Goal: Task Accomplishment & Management: Complete application form

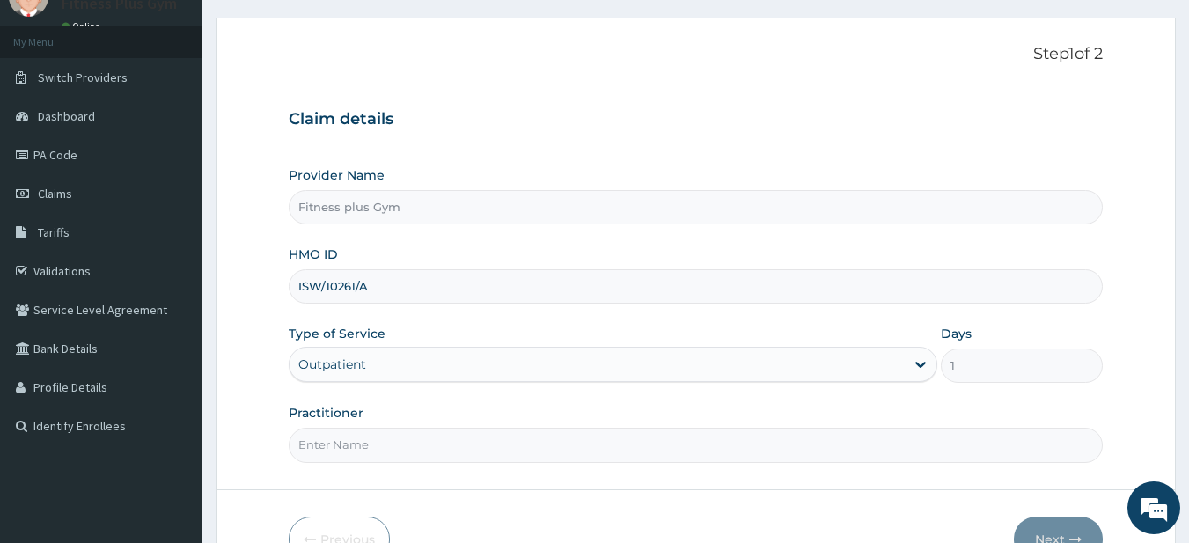
scroll to position [176, 0]
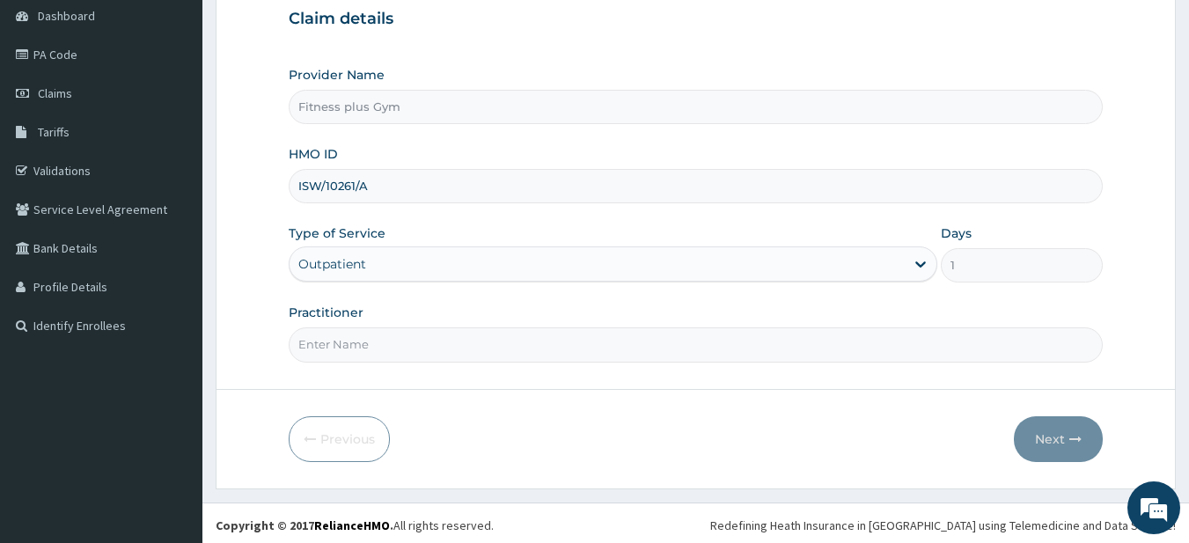
type input "ISW/10261/A"
click at [408, 333] on input "Practitioner" at bounding box center [696, 344] width 815 height 34
type input "fitness+"
click at [1054, 429] on button "Next" at bounding box center [1058, 439] width 89 height 46
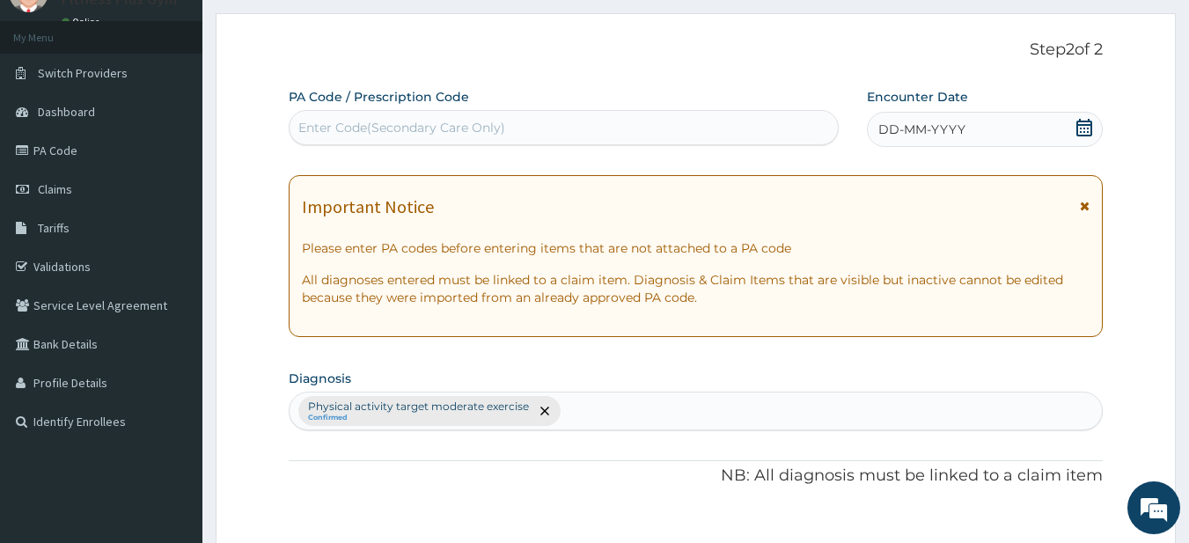
scroll to position [0, 0]
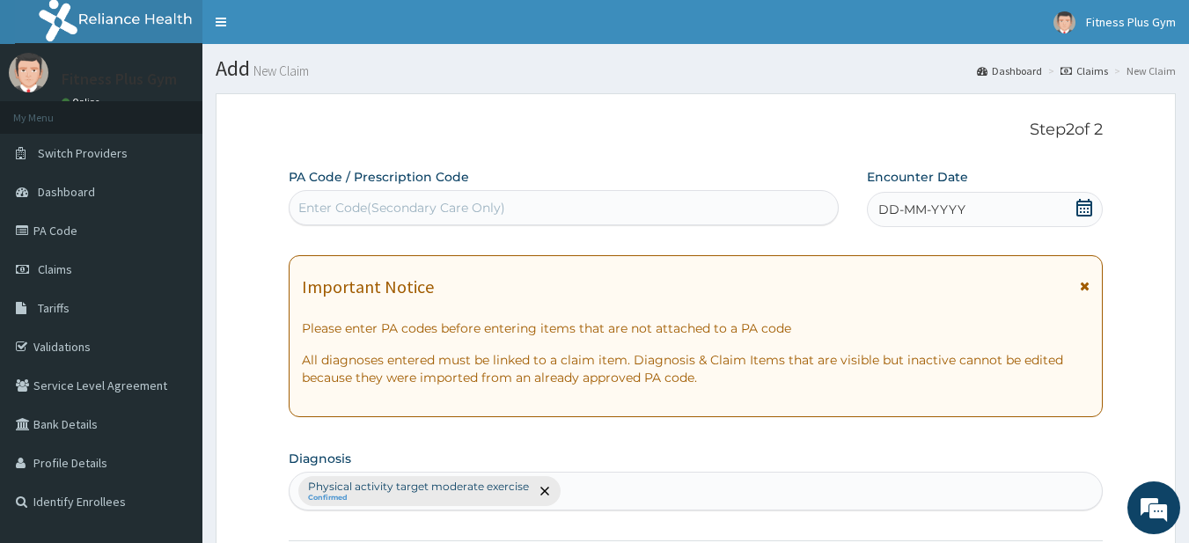
click at [451, 184] on label "PA Code / Prescription Code" at bounding box center [379, 177] width 180 height 18
click at [431, 202] on div "Enter Code(Secondary Care Only)" at bounding box center [401, 208] width 207 height 18
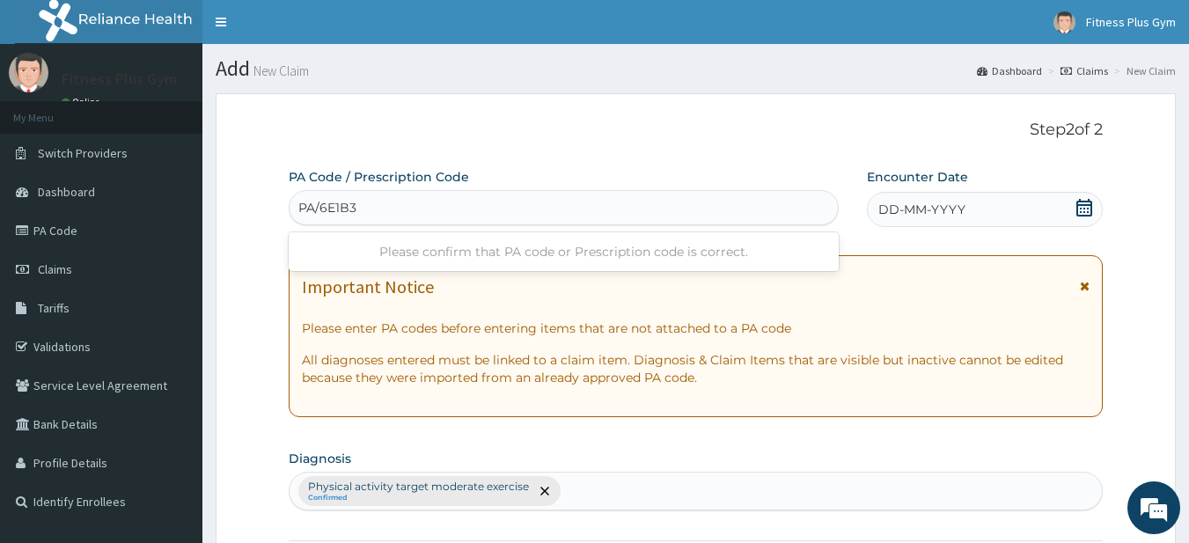
type input "PA/6E1B3F"
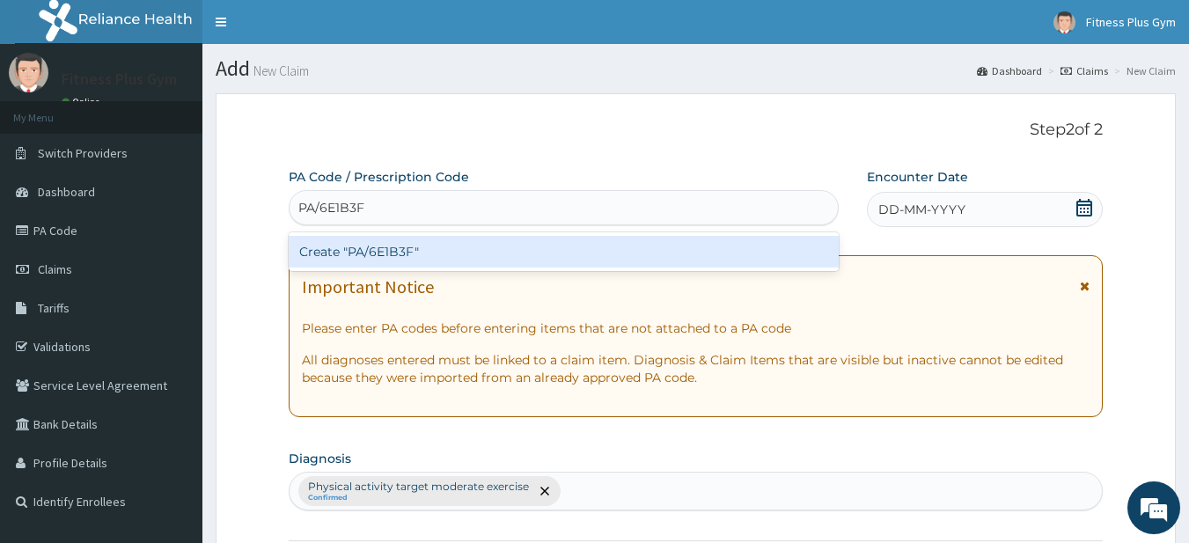
click at [465, 259] on div "Create "PA/6E1B3F"" at bounding box center [564, 252] width 551 height 32
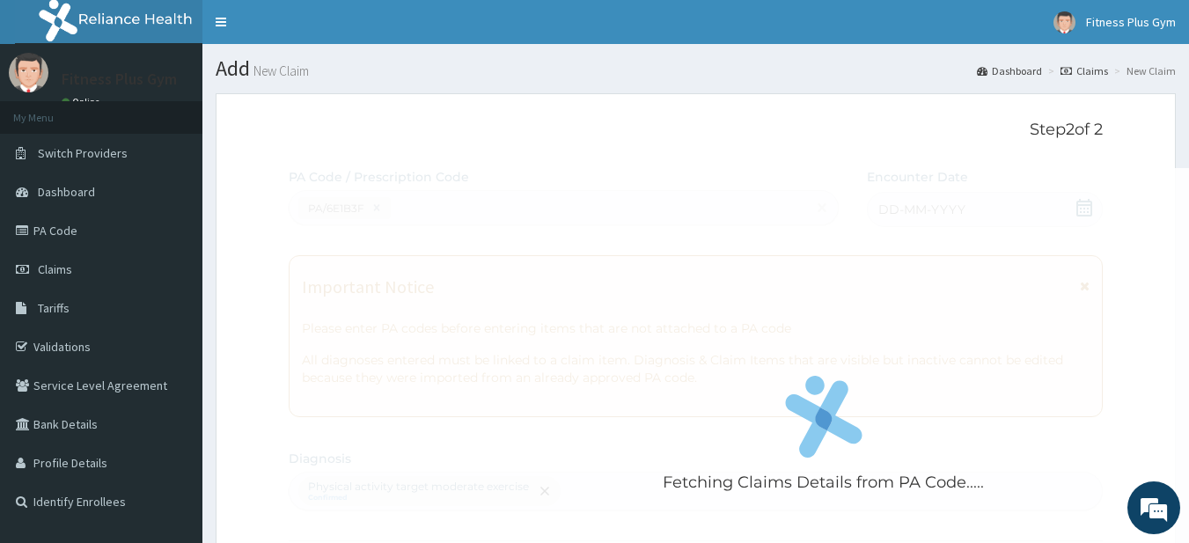
click at [478, 218] on div "Fetching Claims Details from PA Code....." at bounding box center [824, 439] width 1070 height 543
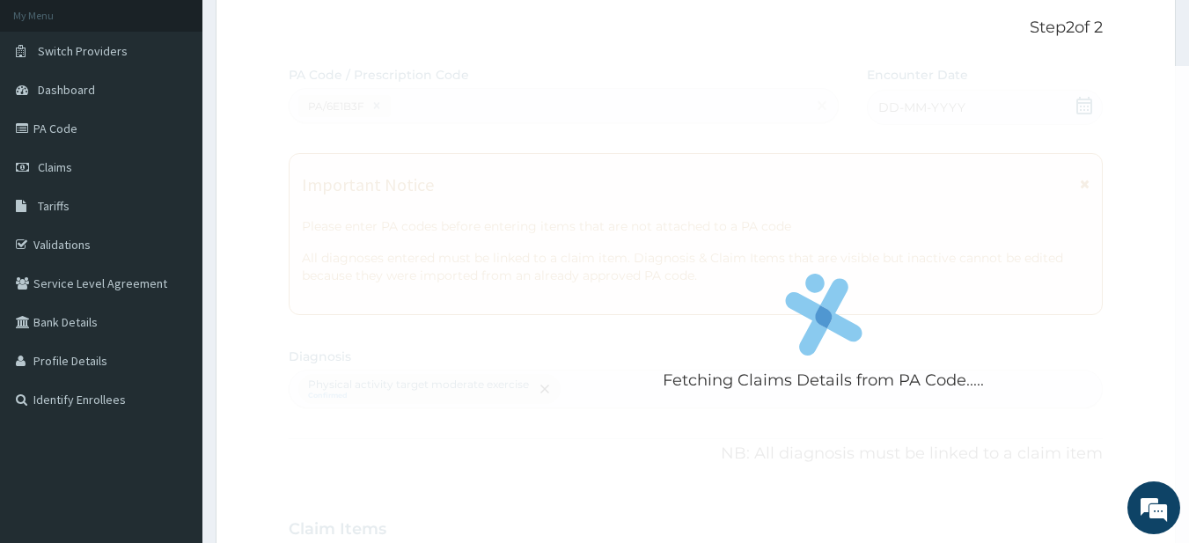
scroll to position [22, 0]
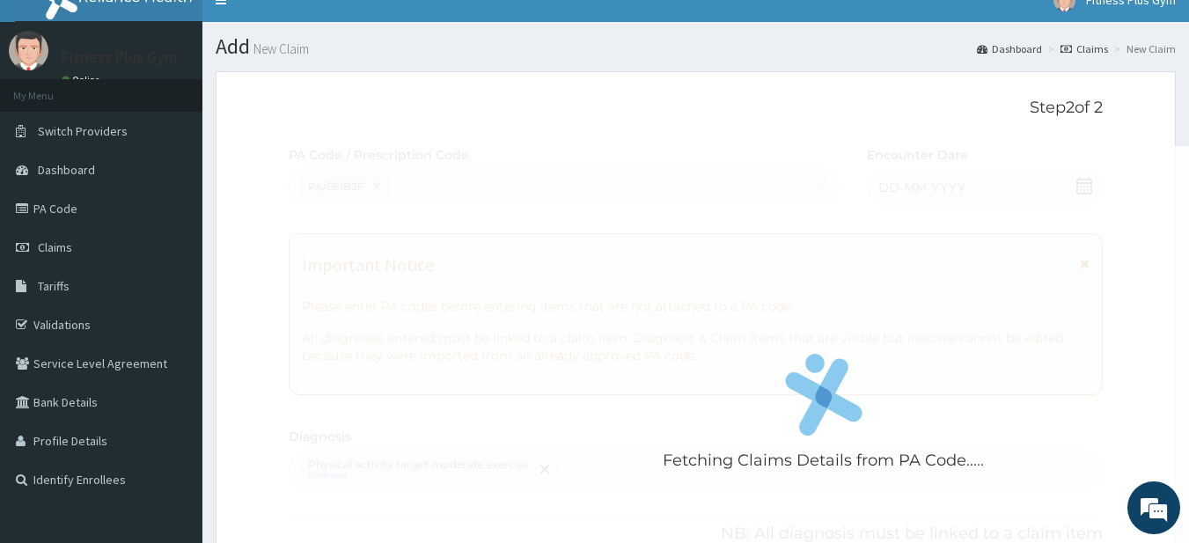
drag, startPoint x: 1026, startPoint y: 209, endPoint x: 945, endPoint y: 238, distance: 86.0
click at [1017, 217] on div "Fetching Claims Details from PA Code....." at bounding box center [824, 417] width 1070 height 543
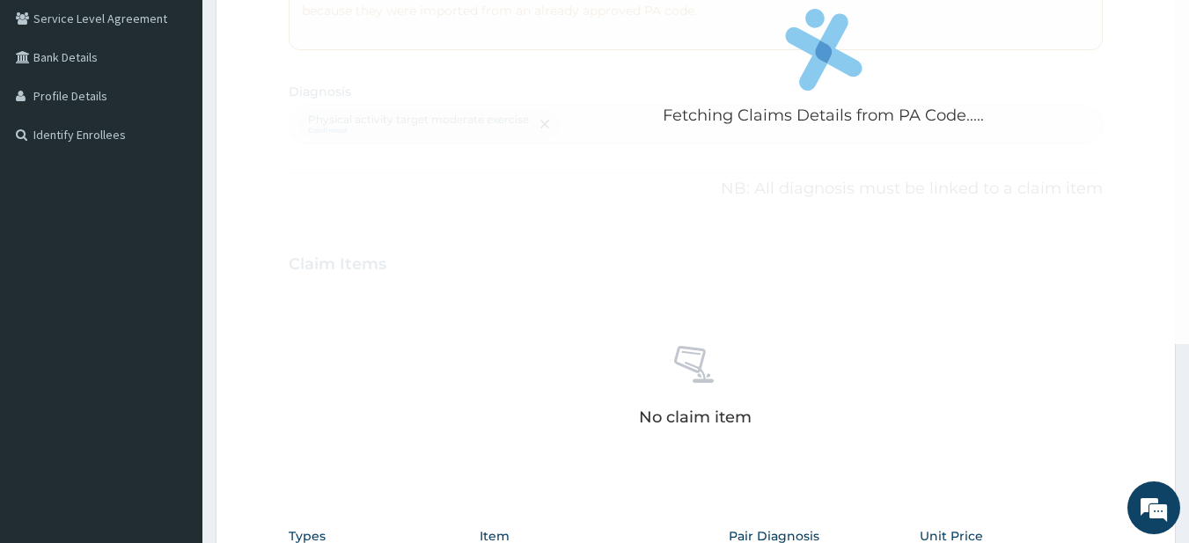
scroll to position [374, 0]
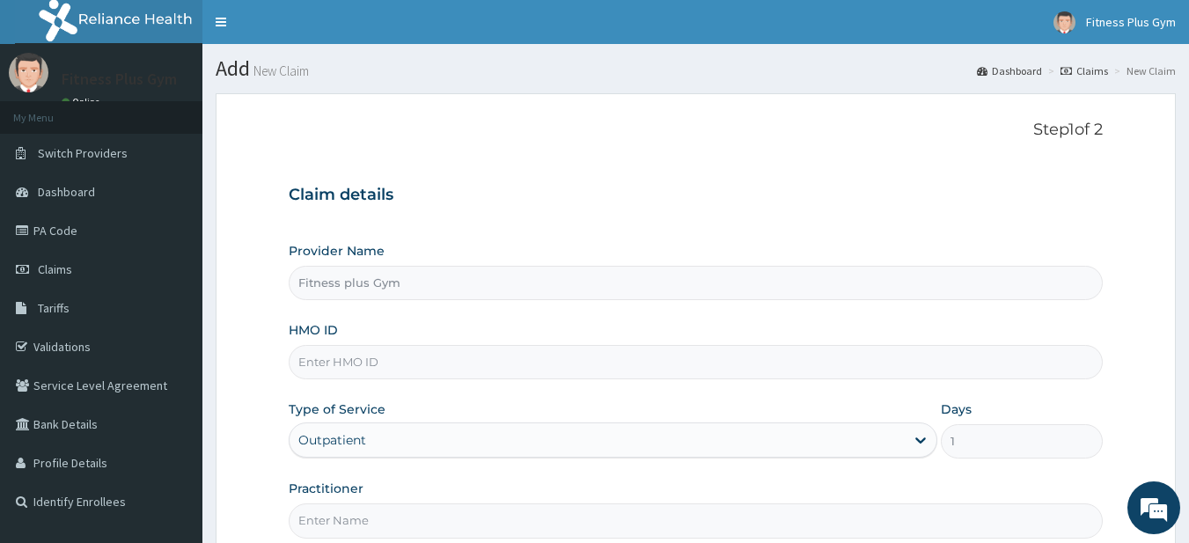
click at [350, 348] on input "HMO ID" at bounding box center [696, 362] width 815 height 34
click at [338, 351] on input "HMO ID" at bounding box center [696, 362] width 815 height 34
type input "ISW/10261/A"
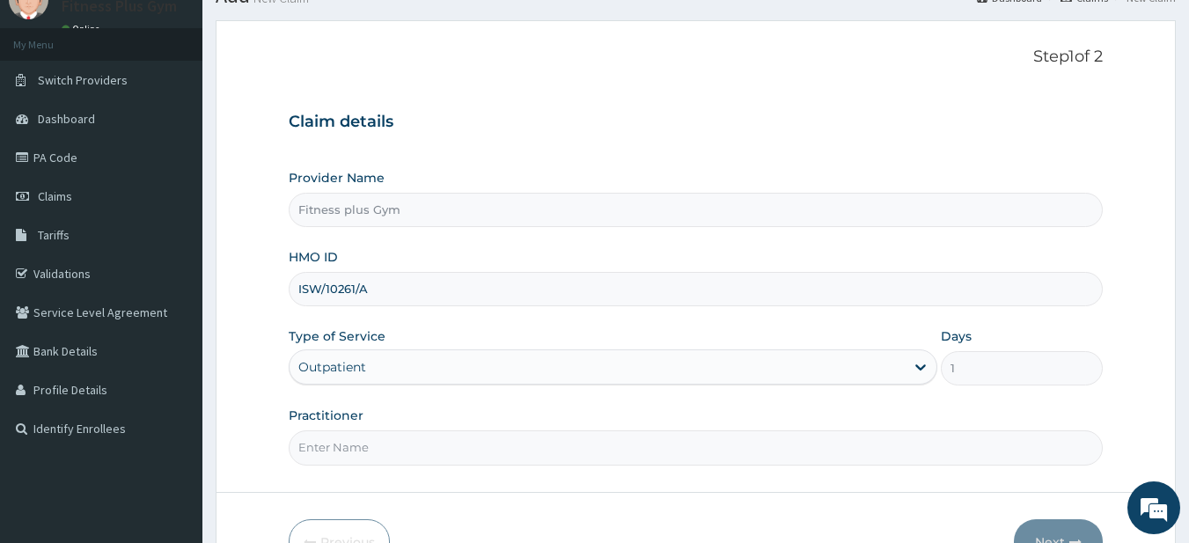
scroll to position [180, 0]
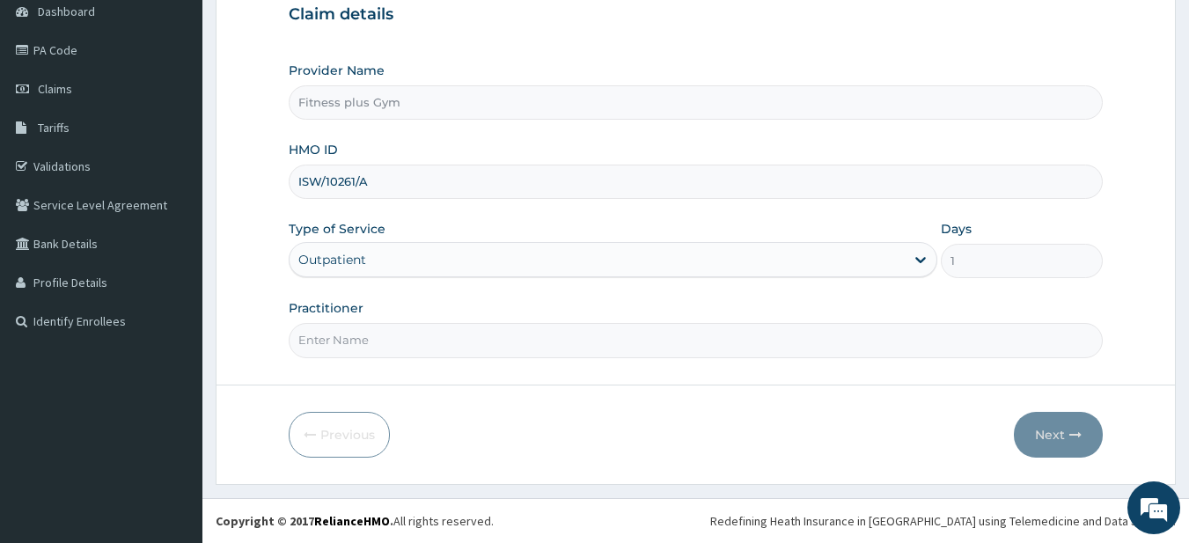
click at [366, 351] on input "Practitioner" at bounding box center [696, 340] width 815 height 34
type input "fitness+"
click at [1032, 428] on button "Next" at bounding box center [1058, 435] width 89 height 46
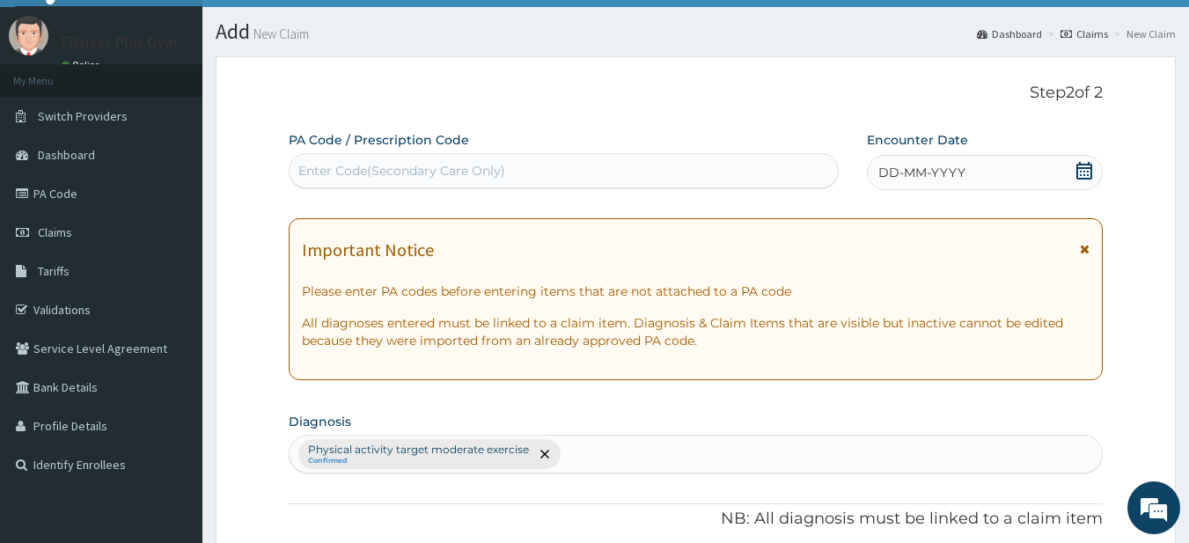
scroll to position [0, 0]
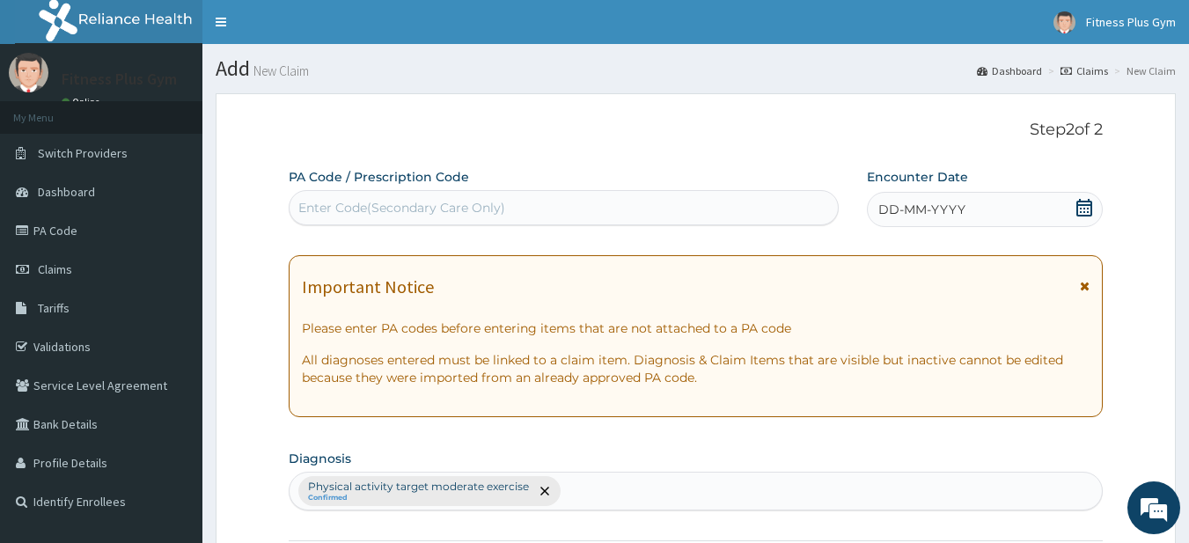
click at [398, 205] on div "Enter Code(Secondary Care Only)" at bounding box center [401, 208] width 207 height 18
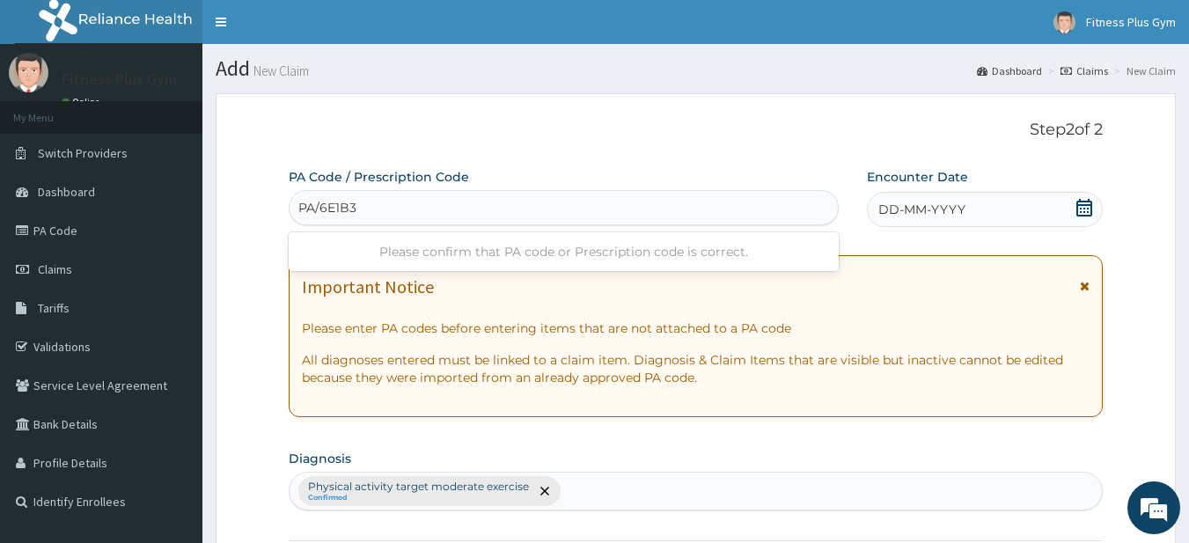
type input "PA/6E1B3F"
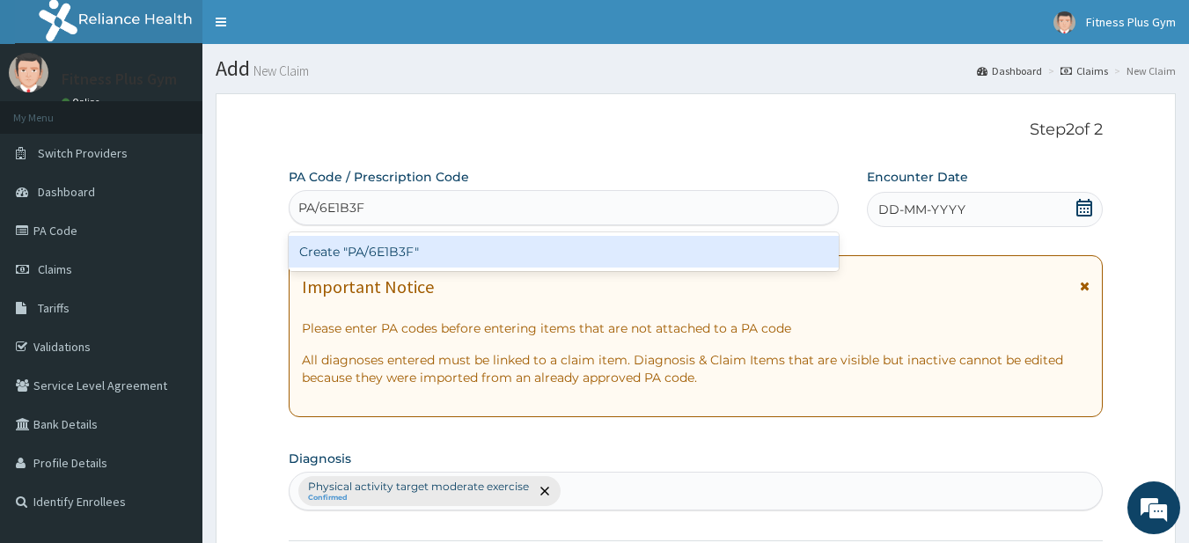
click at [429, 253] on div "Create "PA/6E1B3F"" at bounding box center [564, 252] width 551 height 32
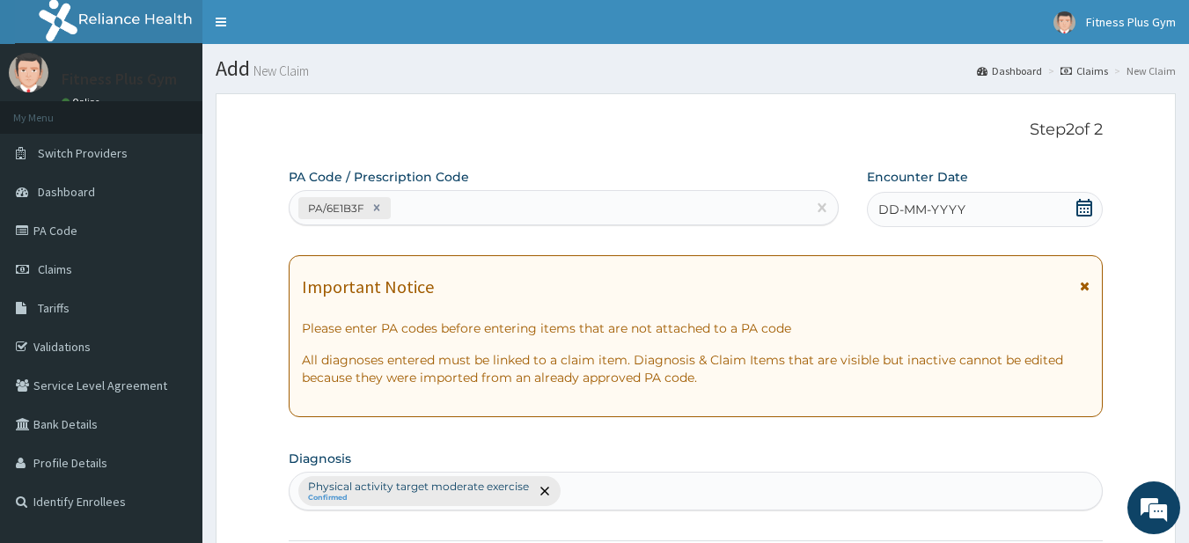
click at [983, 207] on div "DD-MM-YYYY" at bounding box center [985, 209] width 236 height 35
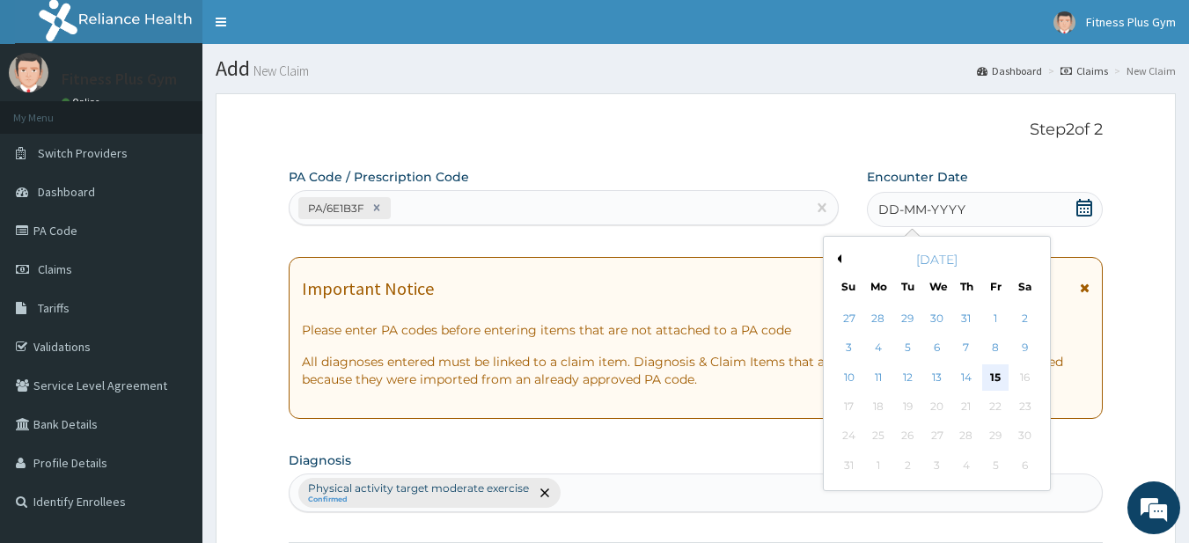
click at [993, 372] on div "15" at bounding box center [995, 377] width 26 height 26
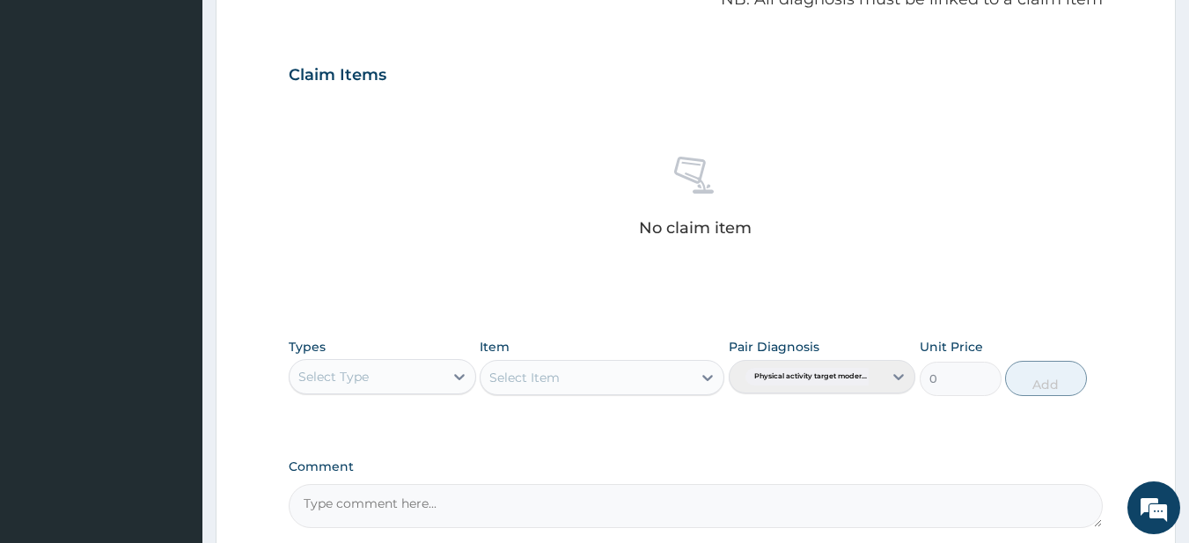
scroll to position [726, 0]
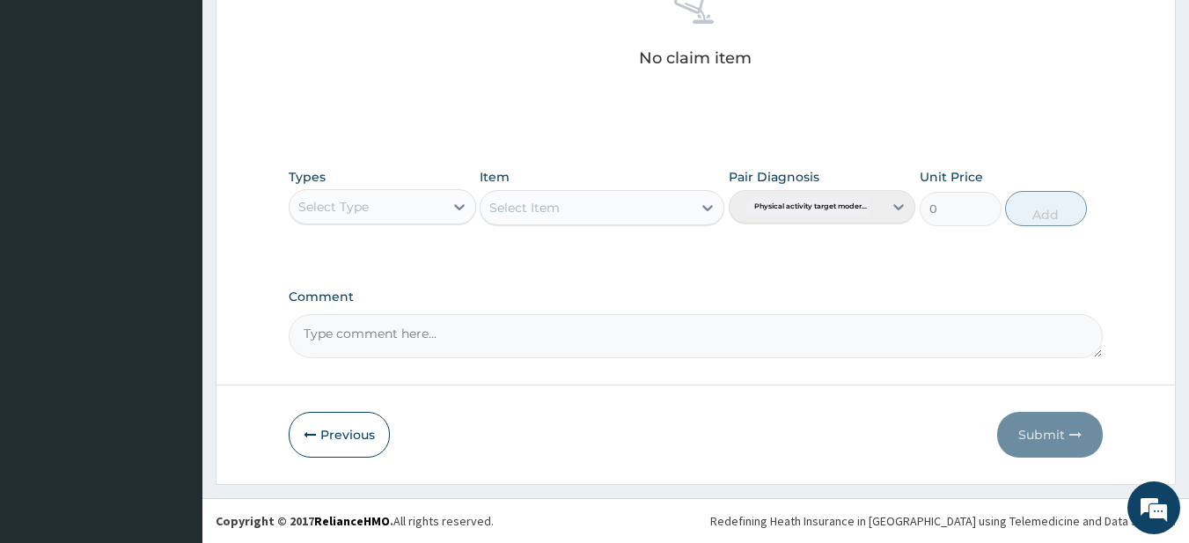
click at [358, 218] on div "Select Type" at bounding box center [366, 207] width 154 height 28
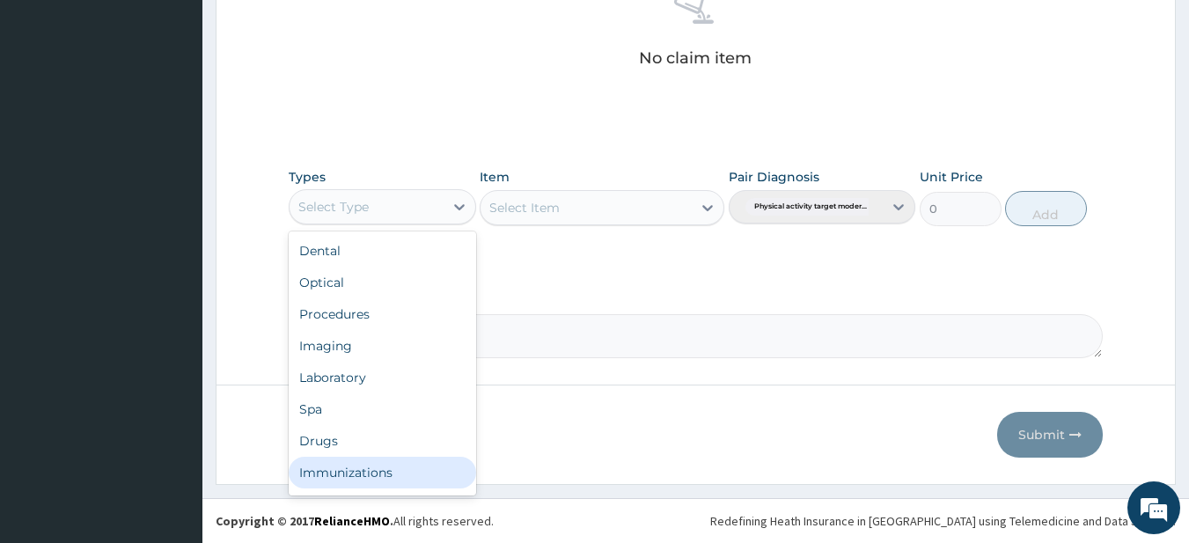
scroll to position [60, 0]
click at [385, 473] on div "Gym" at bounding box center [382, 476] width 187 height 32
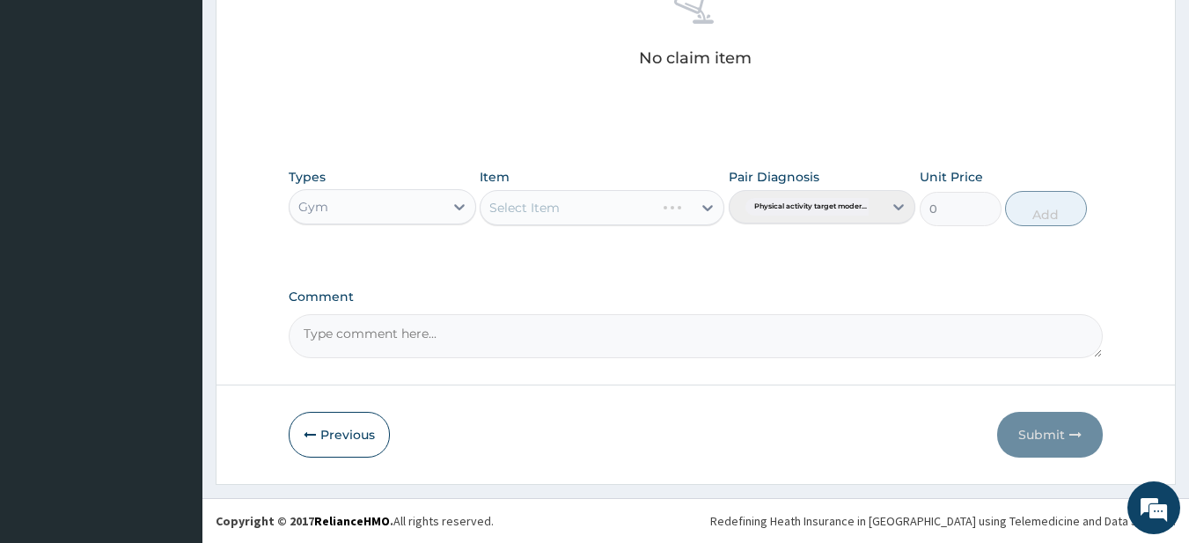
drag, startPoint x: 569, startPoint y: 201, endPoint x: 587, endPoint y: 231, distance: 34.0
click at [569, 208] on div "Select Item" at bounding box center [602, 207] width 245 height 35
click at [587, 231] on div "Types Gym Item Select Item Pair Diagnosis Physical activity target moder... Uni…" at bounding box center [696, 197] width 815 height 76
click at [597, 216] on div "Select Item" at bounding box center [585, 208] width 211 height 28
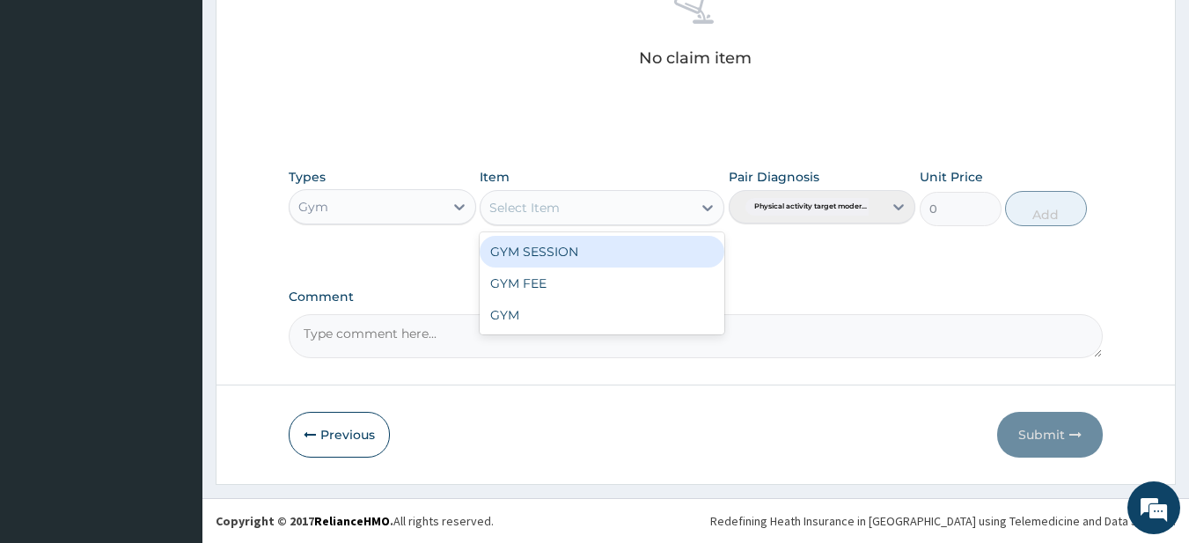
click at [594, 246] on div "GYM SESSION" at bounding box center [602, 252] width 245 height 32
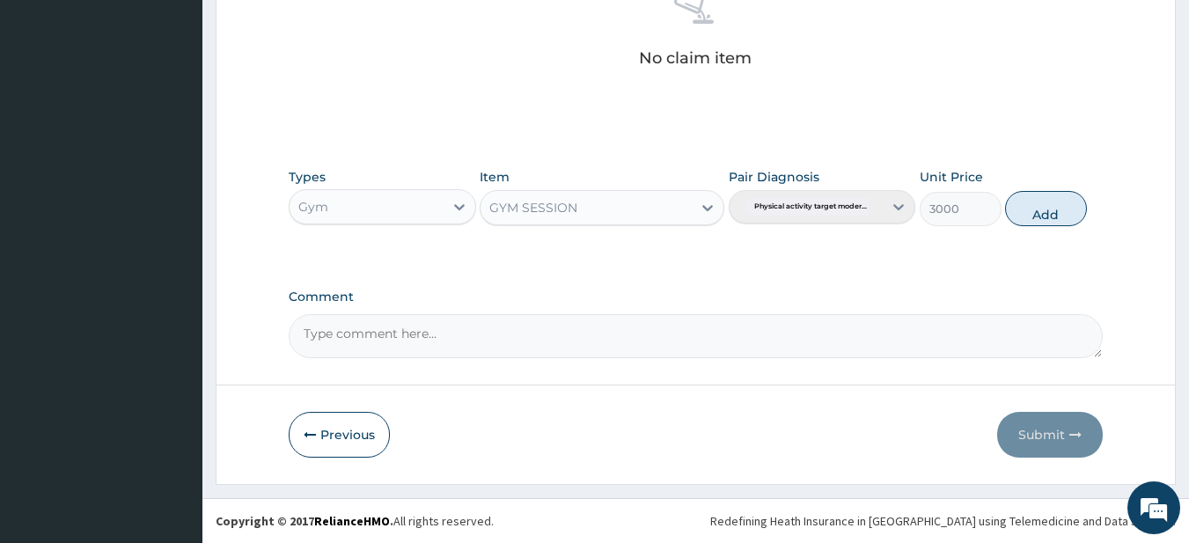
drag, startPoint x: 1046, startPoint y: 201, endPoint x: 1116, endPoint y: 256, distance: 88.9
click at [1047, 201] on button "Add" at bounding box center [1046, 208] width 82 height 35
type input "0"
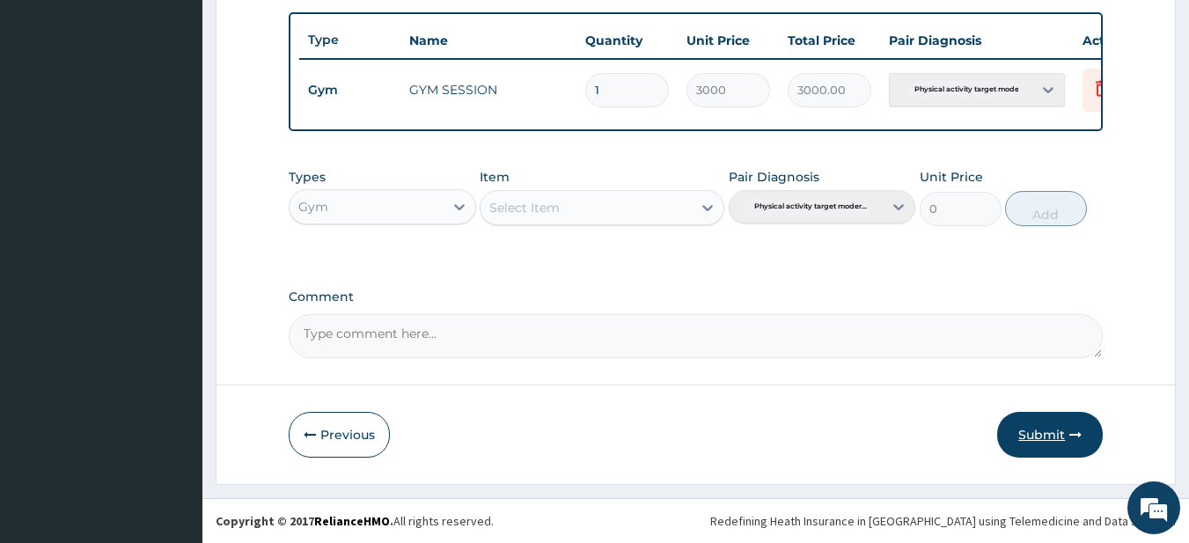
click at [1038, 447] on button "Submit" at bounding box center [1050, 435] width 106 height 46
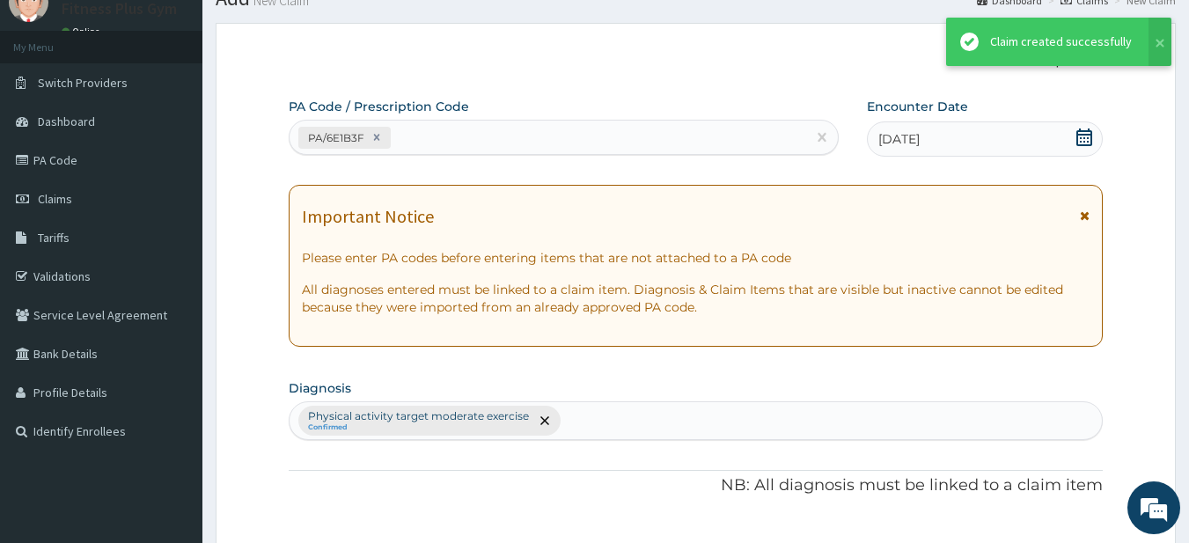
scroll to position [656, 0]
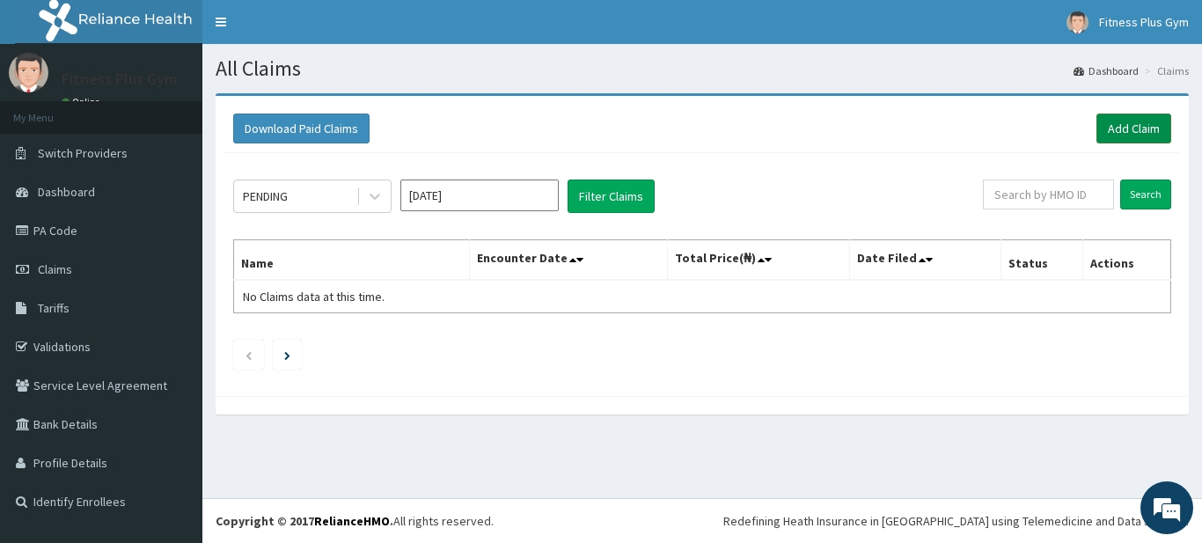
click at [1139, 121] on link "Add Claim" at bounding box center [1133, 129] width 75 height 30
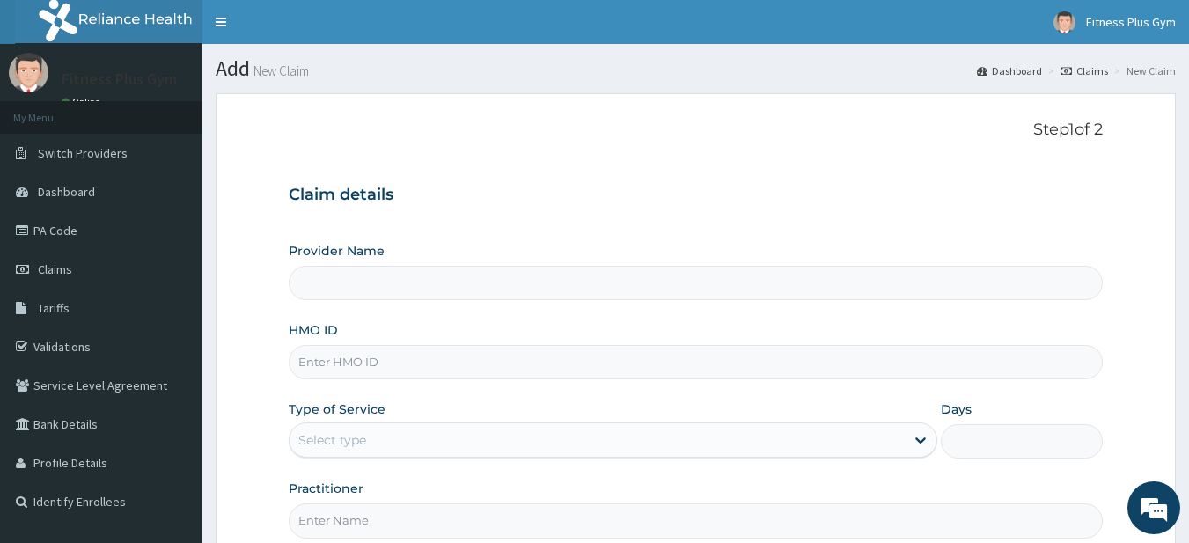
type input "Fitness plus Gym"
type input "1"
click at [362, 368] on input "HMO ID" at bounding box center [696, 362] width 815 height 34
type input "d"
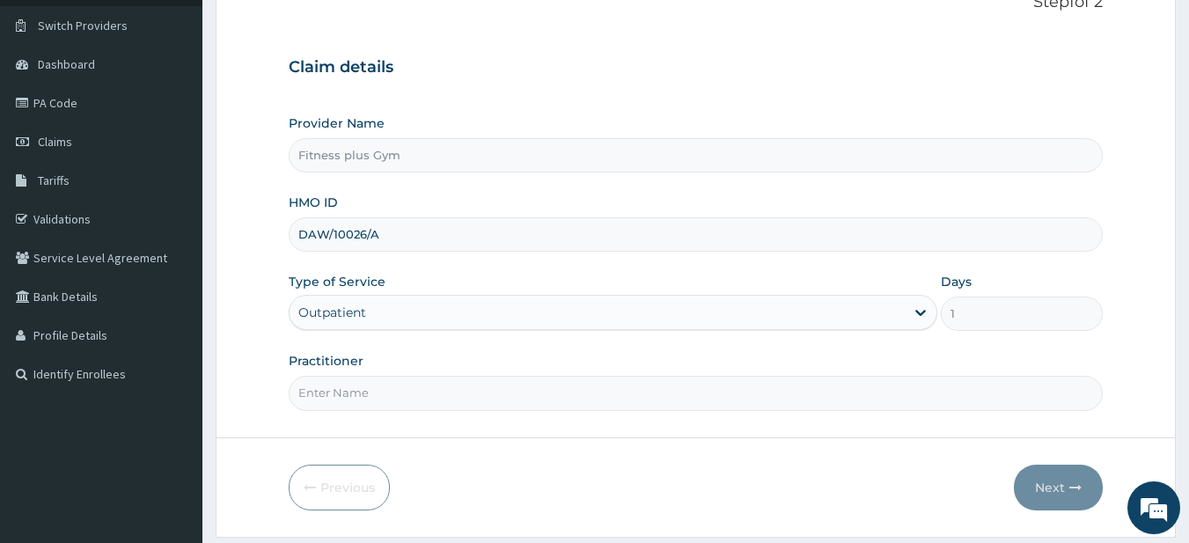
scroll to position [180, 0]
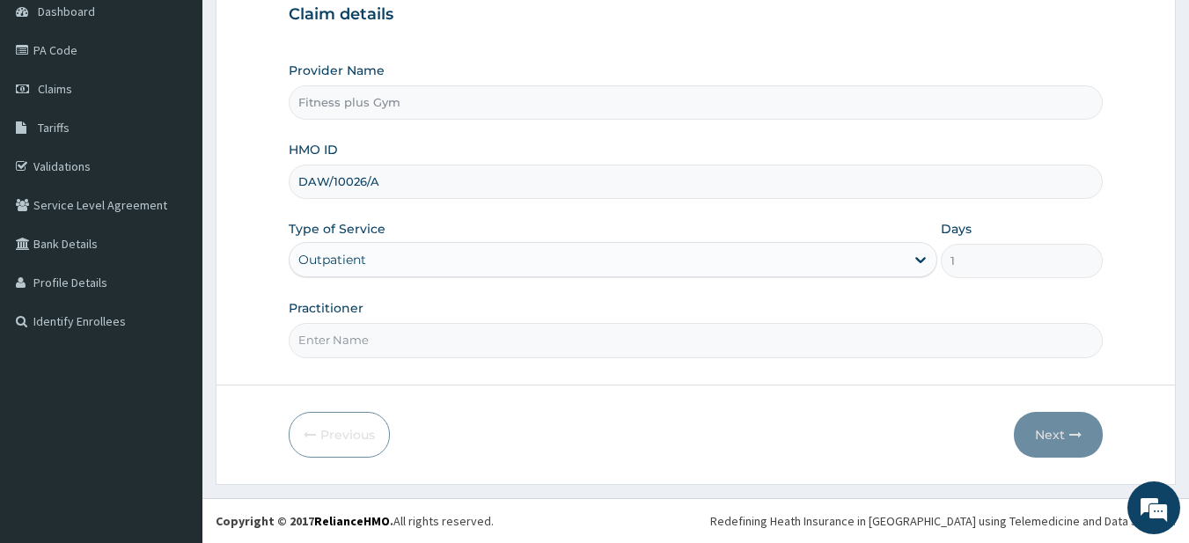
type input "DAW/10026/A"
click at [347, 317] on label "Practitioner" at bounding box center [326, 308] width 75 height 18
click at [347, 323] on input "Practitioner" at bounding box center [696, 340] width 815 height 34
click at [339, 344] on input "Practitioner" at bounding box center [696, 340] width 815 height 34
type input "fitness+"
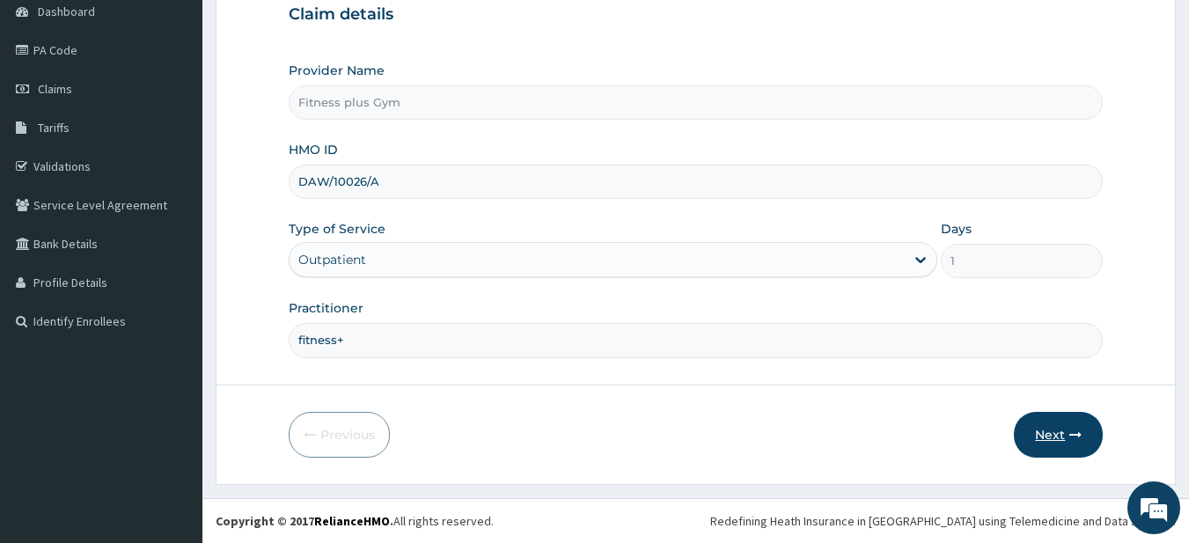
click at [1066, 436] on button "Next" at bounding box center [1058, 435] width 89 height 46
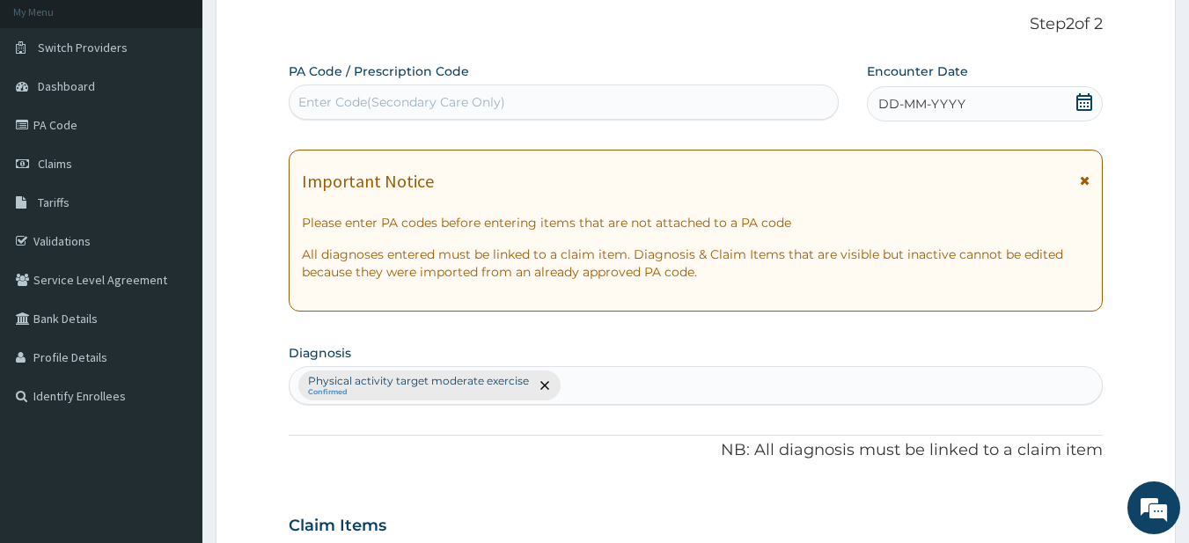
scroll to position [0, 0]
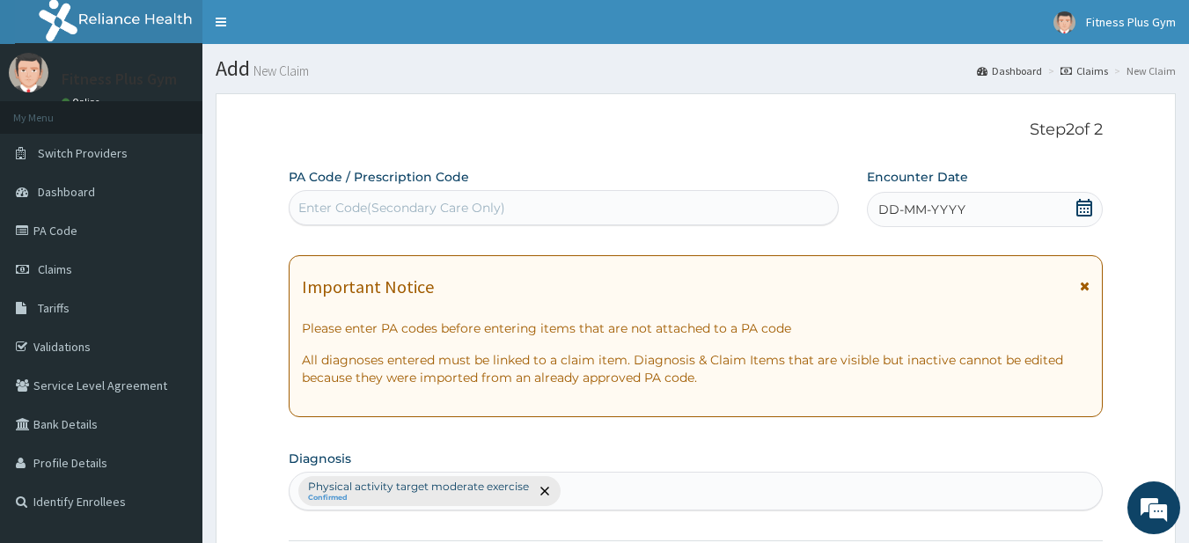
click at [407, 221] on div "Enter Code(Secondary Care Only)" at bounding box center [563, 208] width 549 height 28
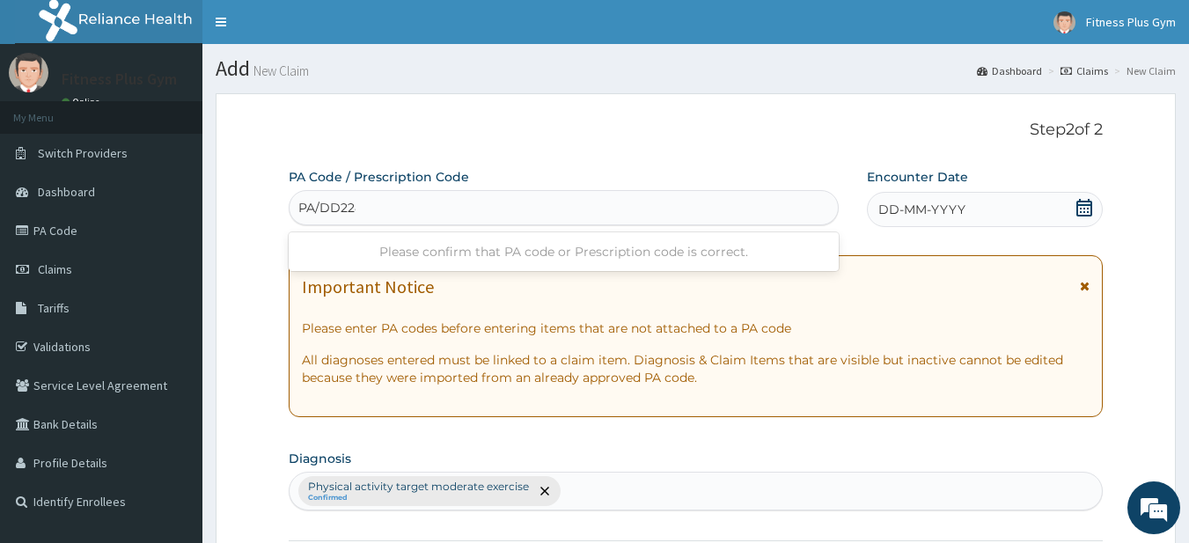
type input "PA/DD2287"
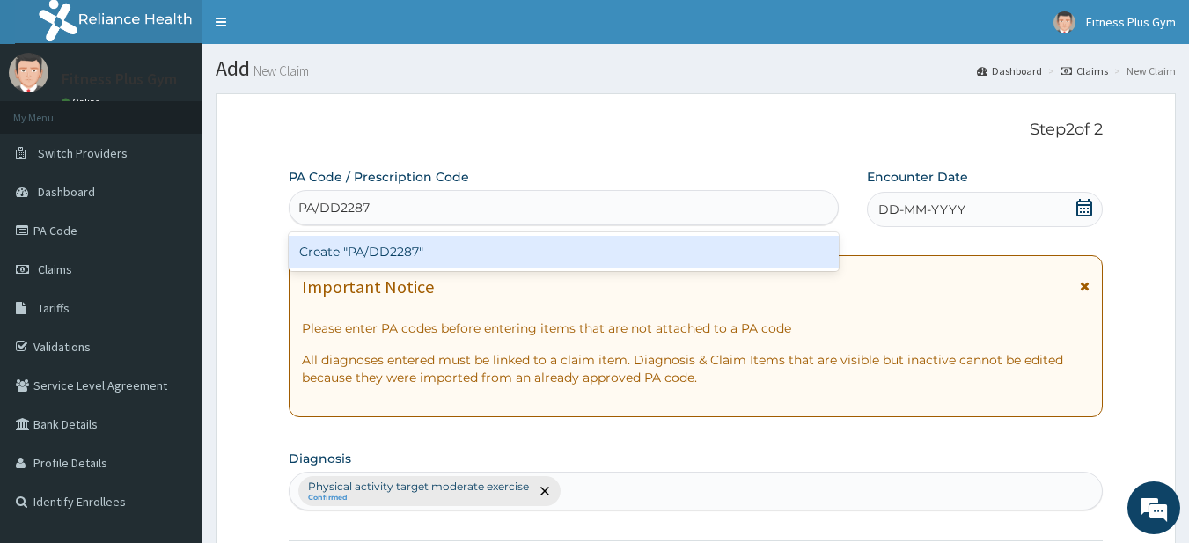
click at [458, 244] on div "Create "PA/DD2287"" at bounding box center [564, 252] width 551 height 32
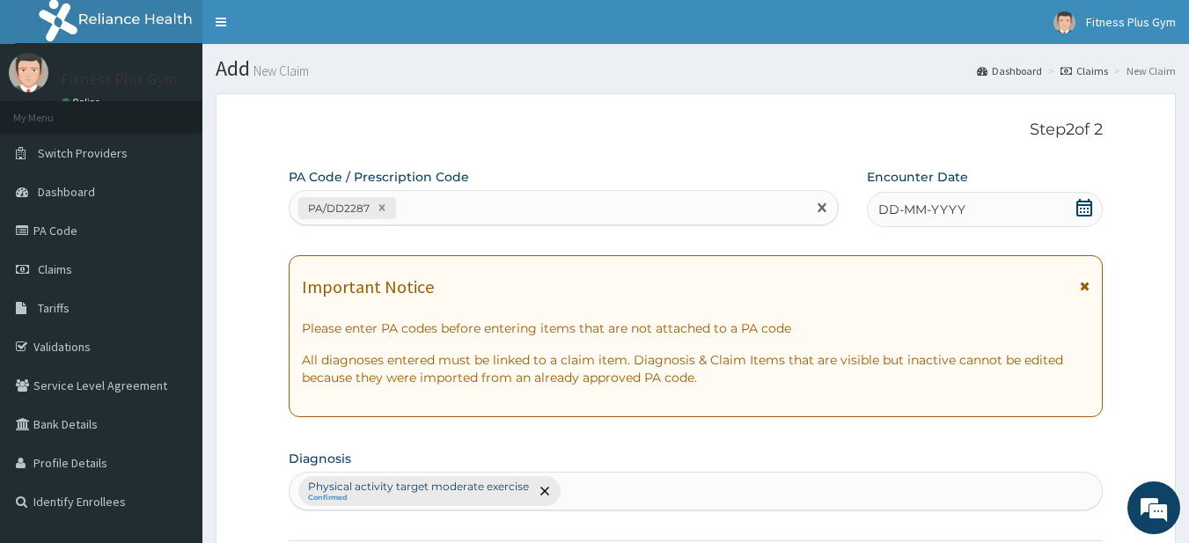
click at [909, 214] on span "DD-MM-YYYY" at bounding box center [921, 210] width 87 height 18
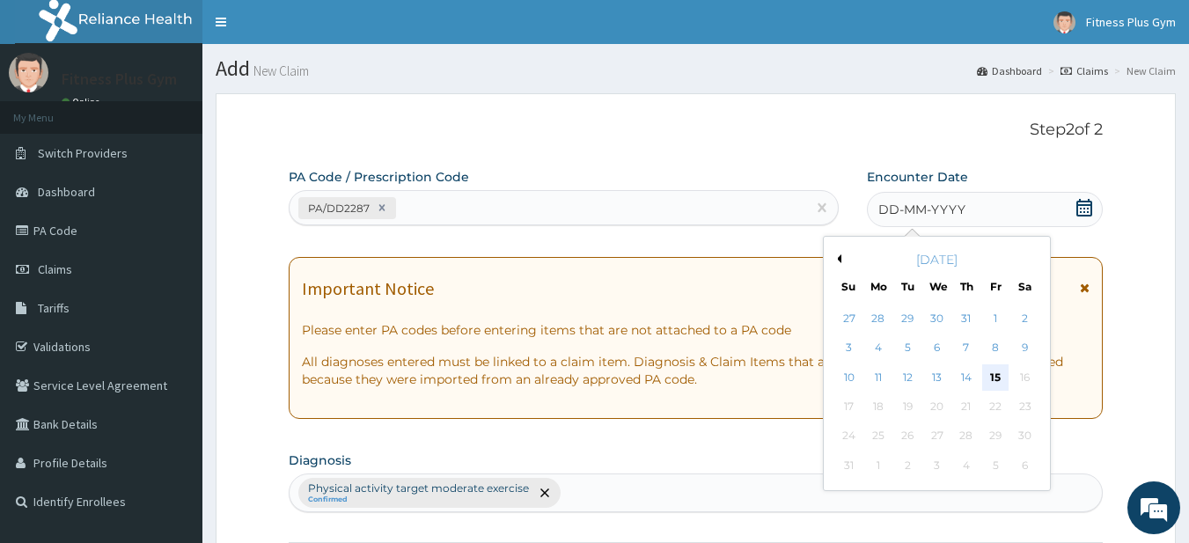
click at [996, 378] on div "15" at bounding box center [995, 377] width 26 height 26
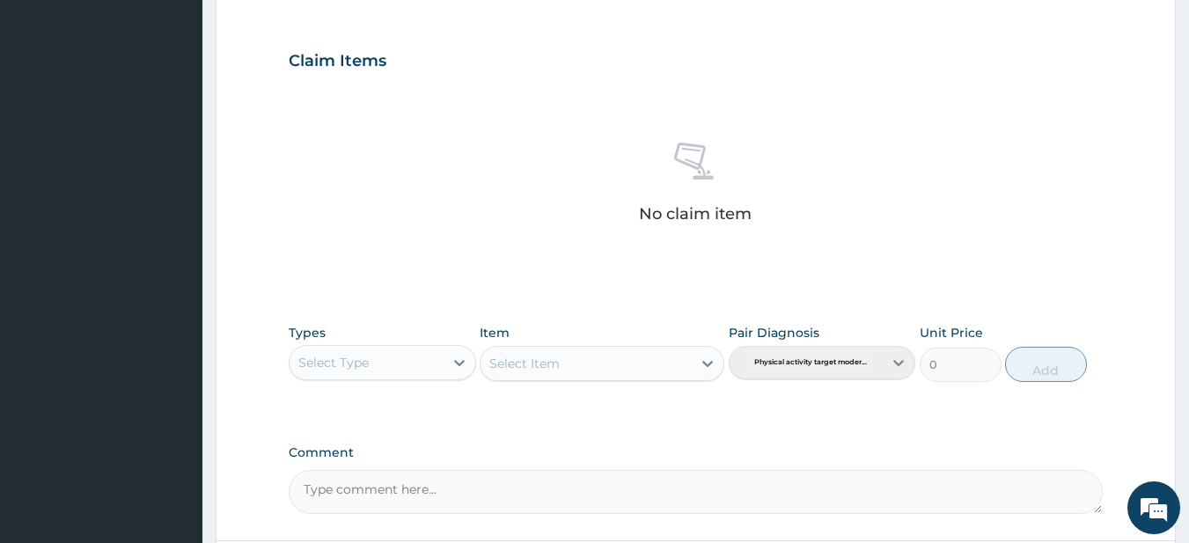
scroll to position [704, 0]
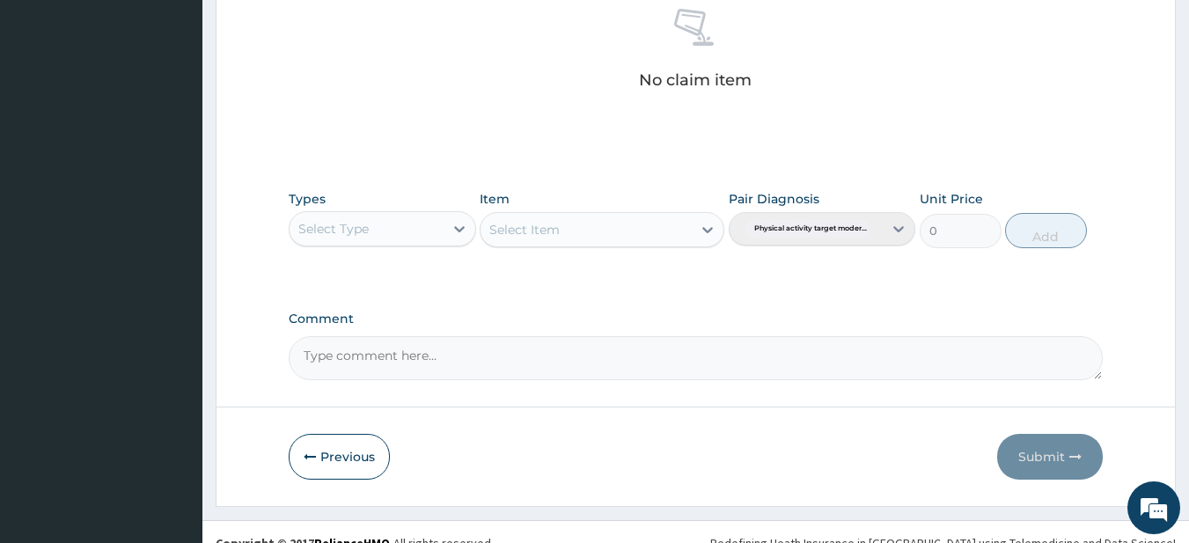
click at [381, 237] on div "Select Type" at bounding box center [366, 229] width 154 height 28
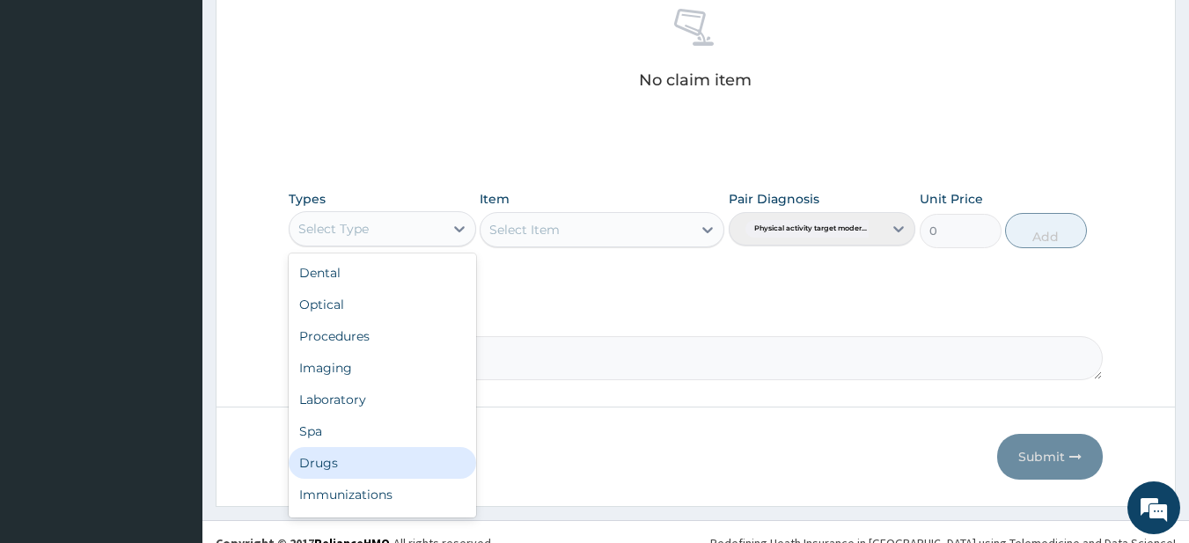
scroll to position [60, 0]
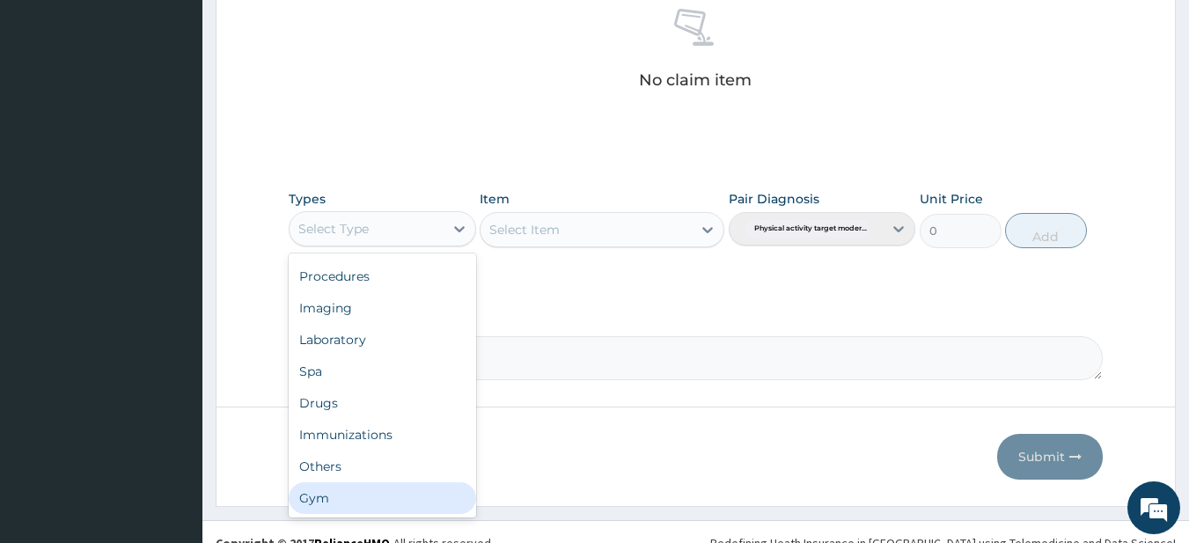
drag, startPoint x: 352, startPoint y: 494, endPoint x: 463, endPoint y: 291, distance: 230.8
click at [351, 495] on div "Gym" at bounding box center [382, 498] width 187 height 32
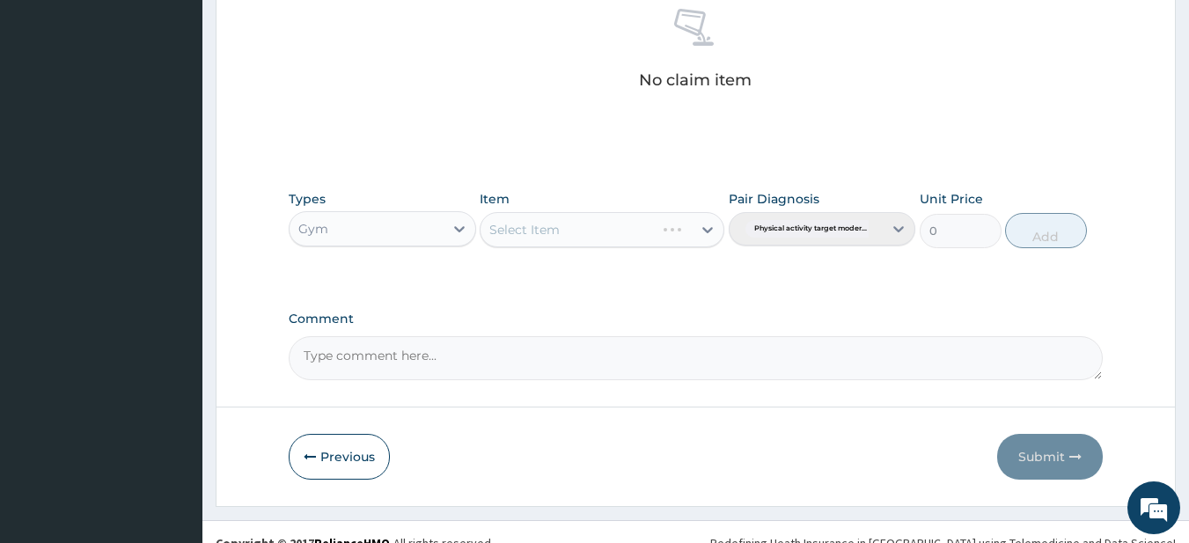
click at [557, 248] on div "Types Gym Item Select Item Pair Diagnosis Physical activity target moder... Uni…" at bounding box center [696, 219] width 815 height 76
click at [579, 227] on div "Select Item" at bounding box center [585, 230] width 211 height 28
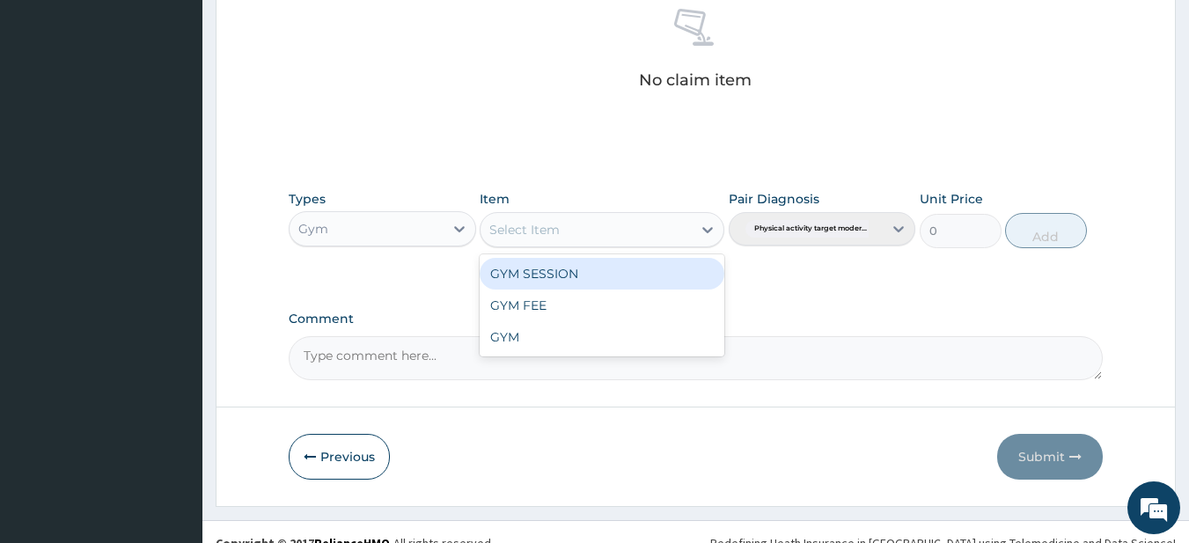
click at [581, 282] on div "GYM SESSION" at bounding box center [602, 274] width 245 height 32
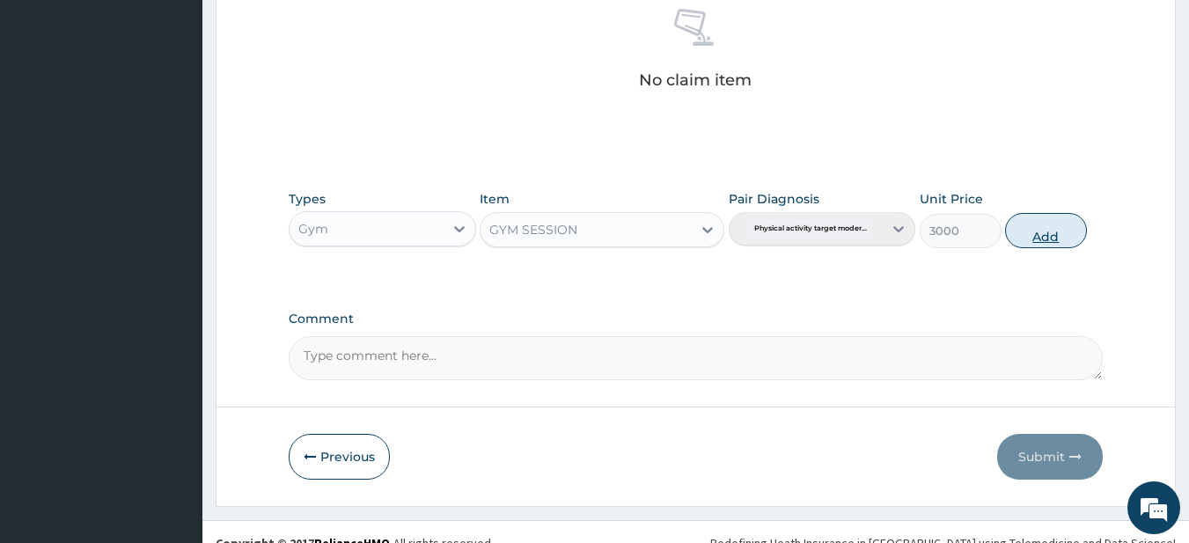
click at [1040, 238] on button "Add" at bounding box center [1046, 230] width 82 height 35
type input "0"
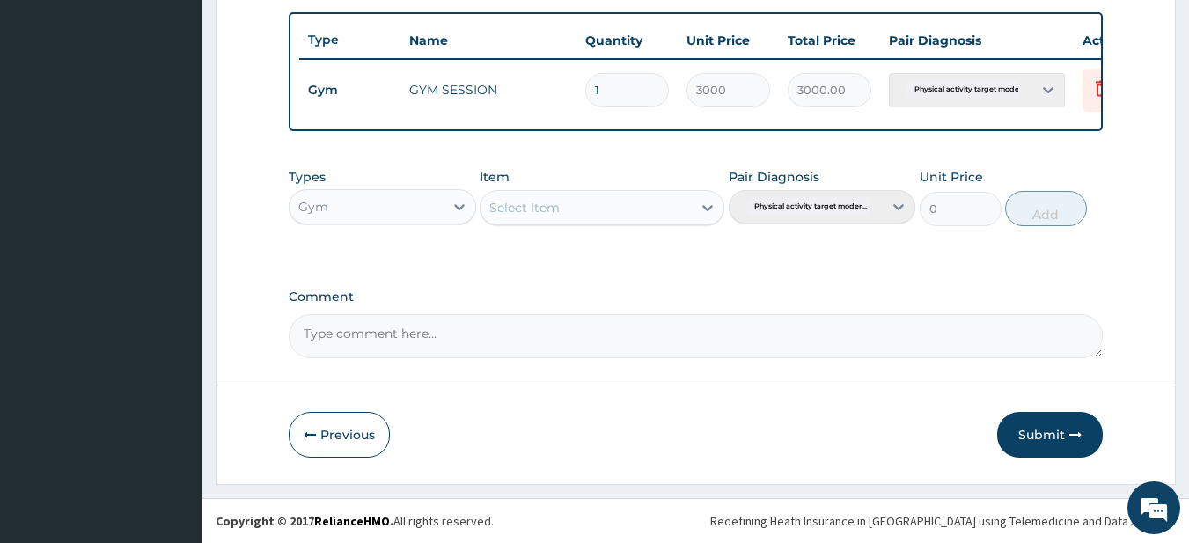
click at [1044, 418] on button "Submit" at bounding box center [1050, 435] width 106 height 46
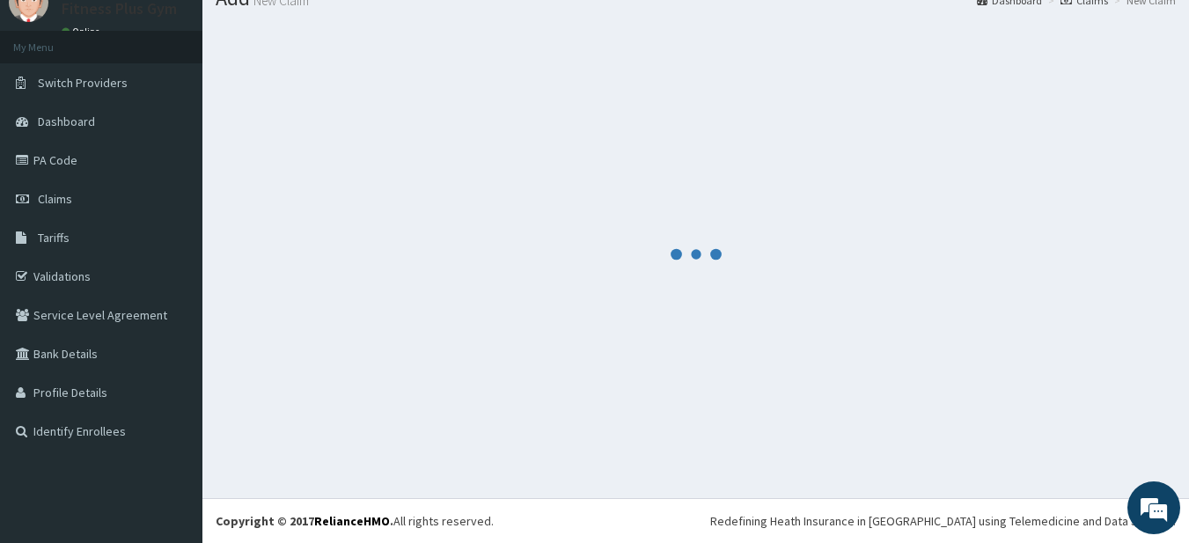
scroll to position [656, 0]
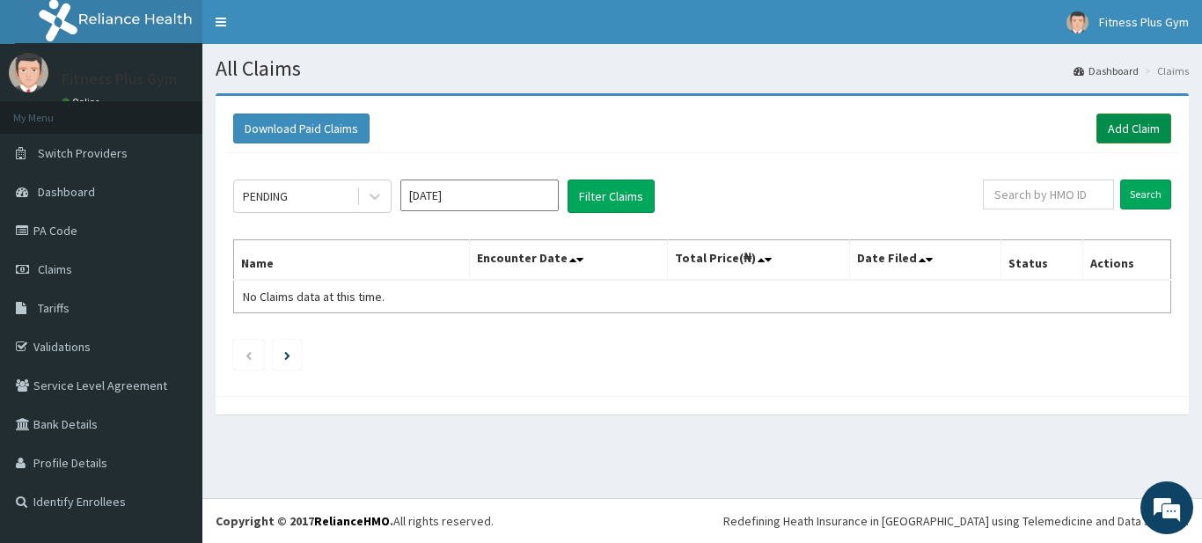
click at [1105, 138] on link "Add Claim" at bounding box center [1133, 129] width 75 height 30
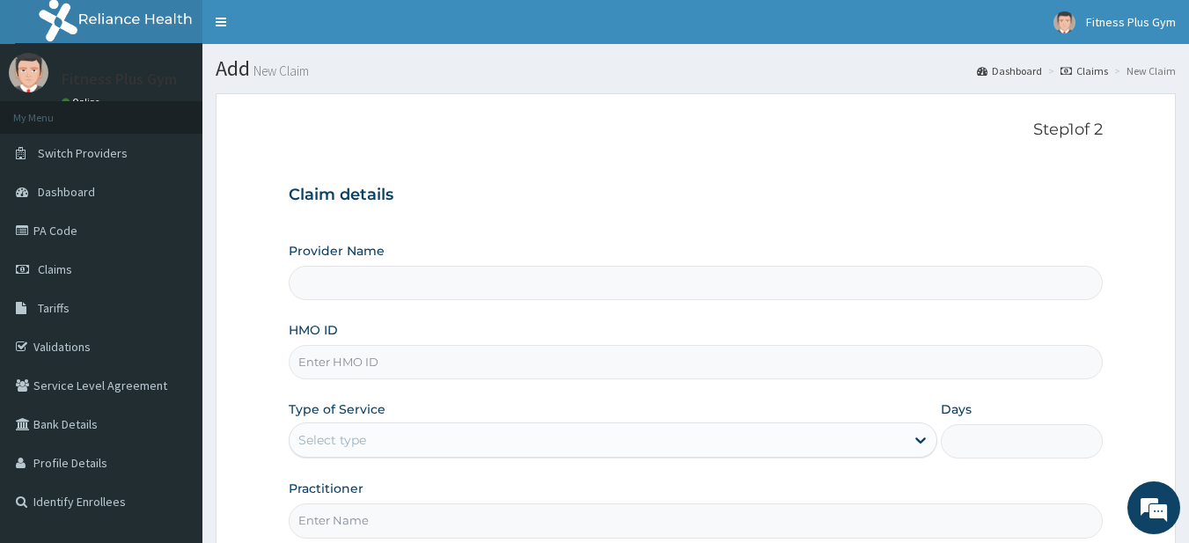
click at [365, 367] on input "HMO ID" at bounding box center [696, 362] width 815 height 34
type input "I"
type input "Fitness plus Gym"
type input "1"
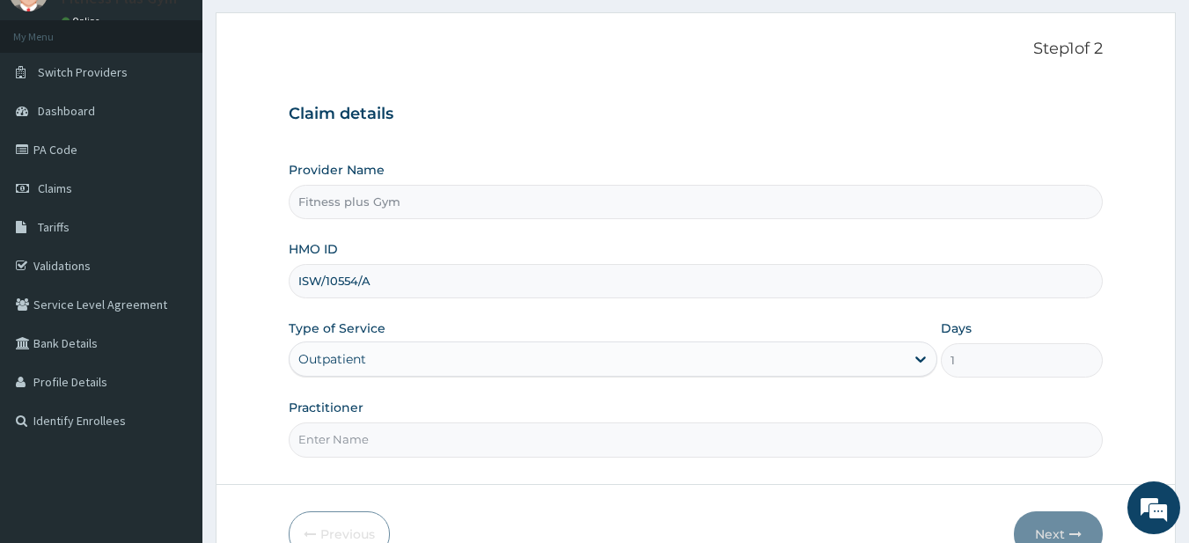
scroll to position [180, 0]
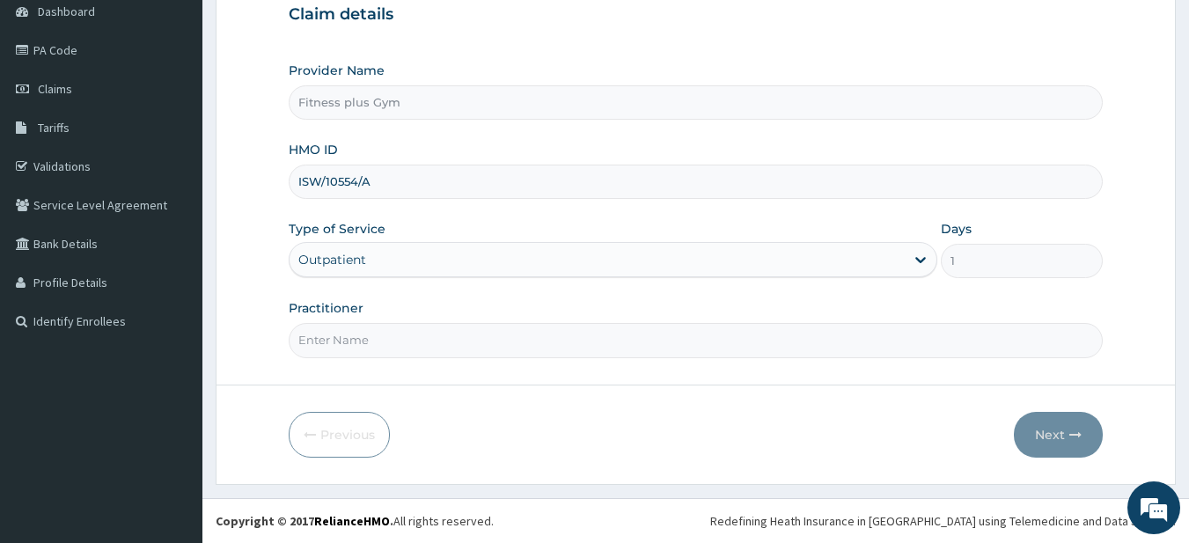
type input "ISW/10554/A"
click at [393, 336] on input "Practitioner" at bounding box center [696, 340] width 815 height 34
type input "fitness+"
click at [1034, 429] on button "Next" at bounding box center [1058, 435] width 89 height 46
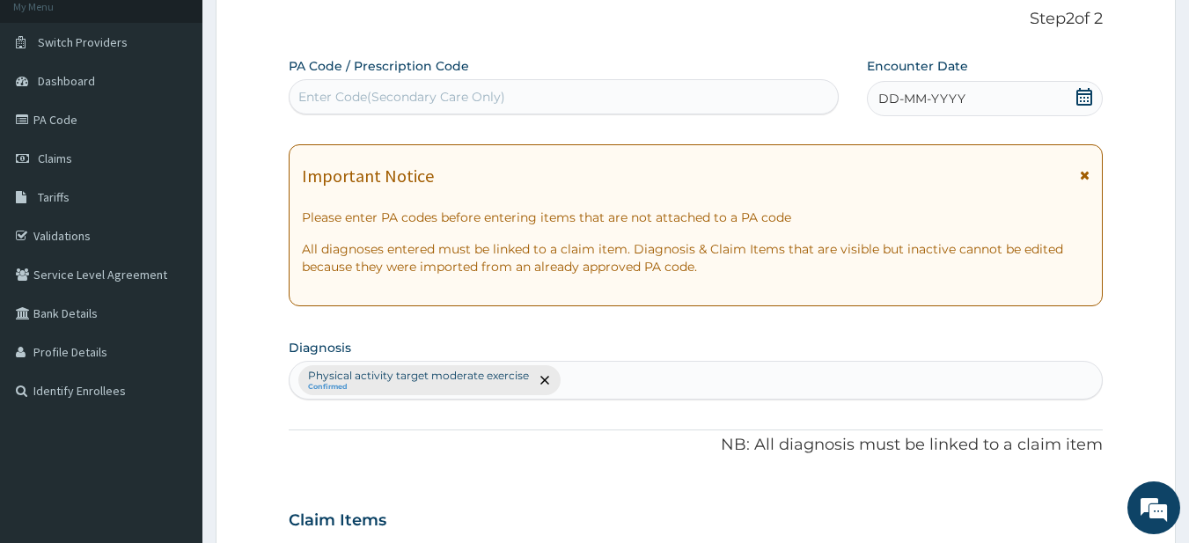
scroll to position [0, 0]
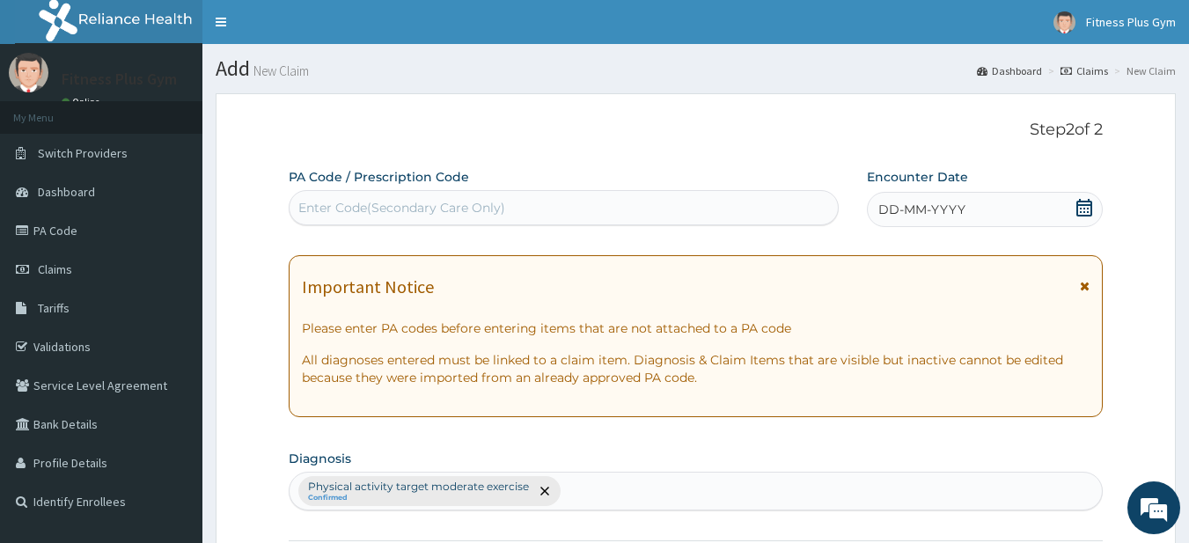
click at [441, 216] on div "Enter Code(Secondary Care Only)" at bounding box center [401, 208] width 207 height 18
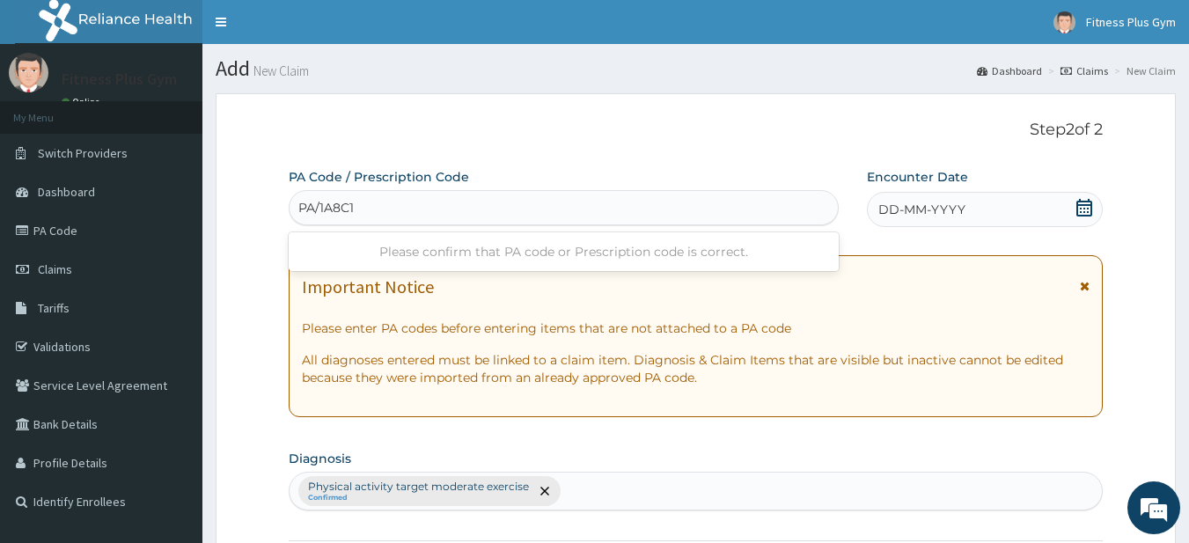
type input "PA/1A8C18"
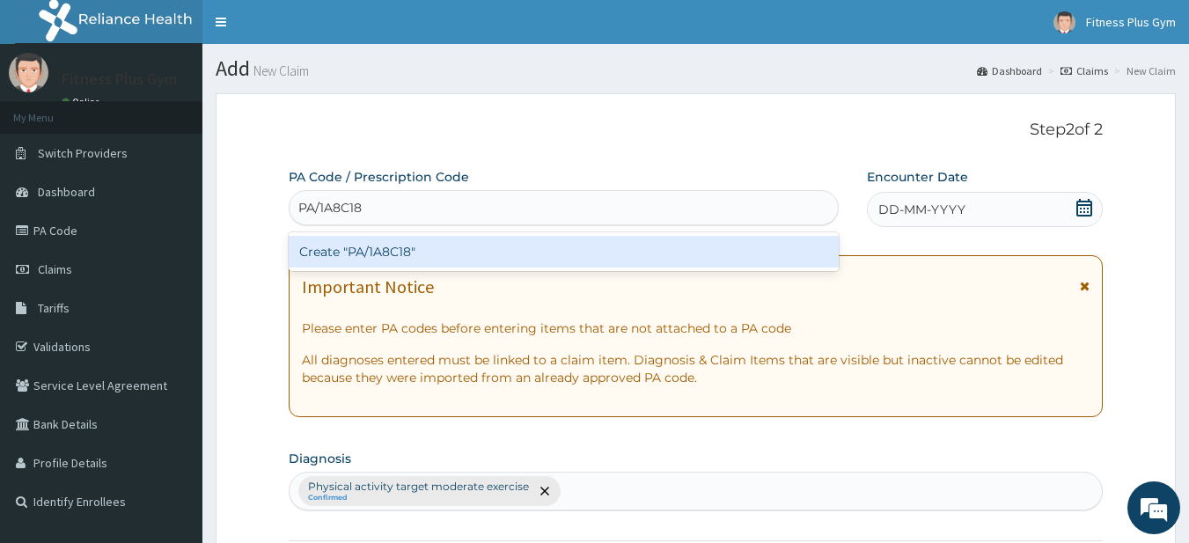
click at [363, 248] on div "Create "PA/1A8C18"" at bounding box center [564, 252] width 551 height 32
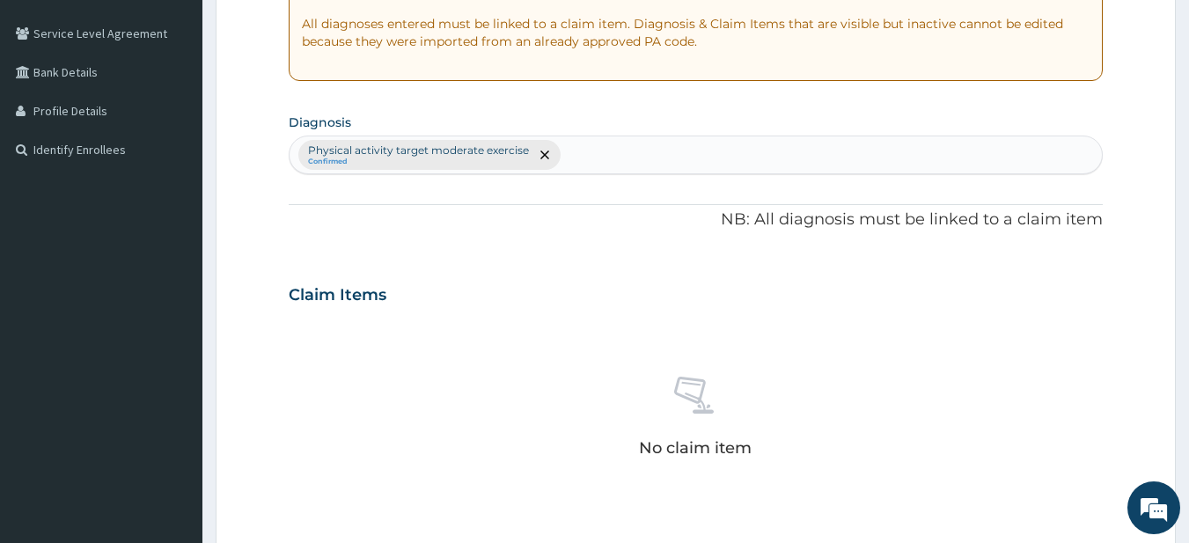
scroll to position [440, 0]
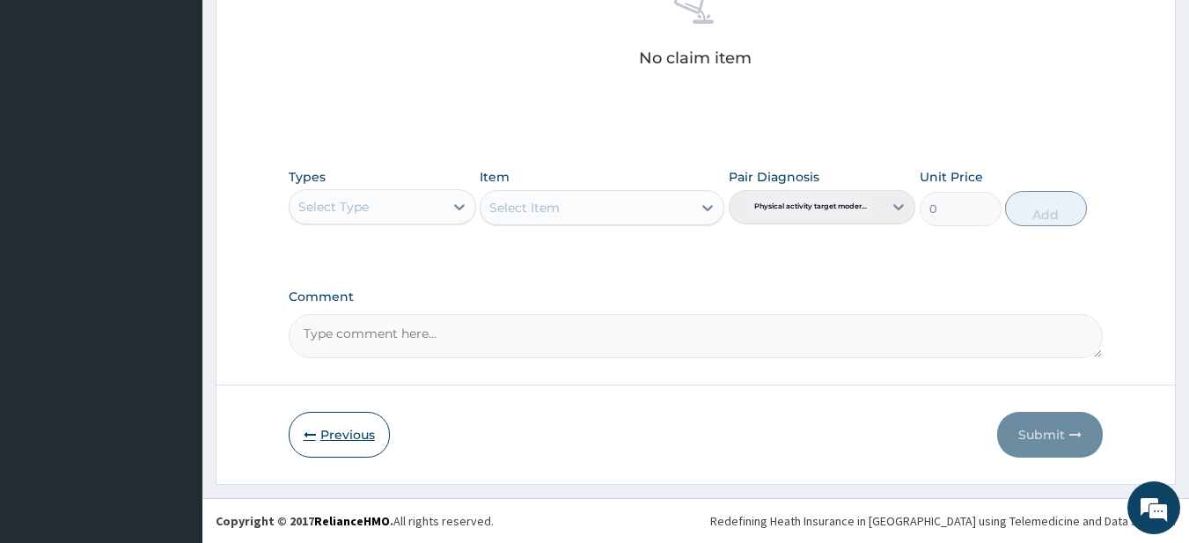
click at [313, 446] on button "Previous" at bounding box center [339, 435] width 101 height 46
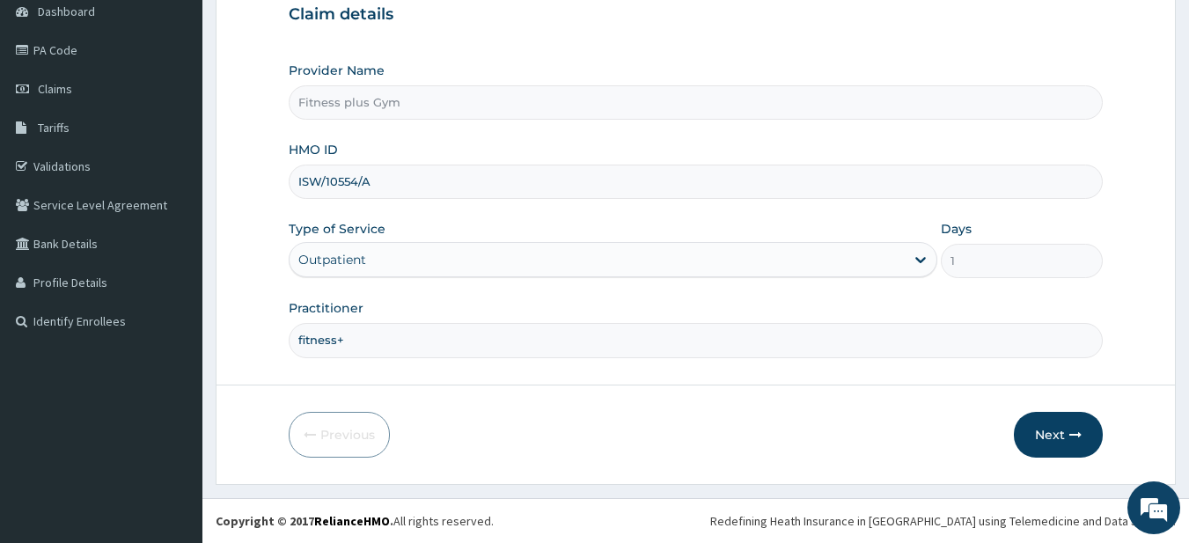
drag, startPoint x: 151, startPoint y: 0, endPoint x: 469, endPoint y: 319, distance: 450.5
click at [471, 320] on div "Practitioner fitness+" at bounding box center [696, 328] width 815 height 58
click at [426, 180] on input "ISW/10554/A" at bounding box center [696, 182] width 815 height 34
type input "I"
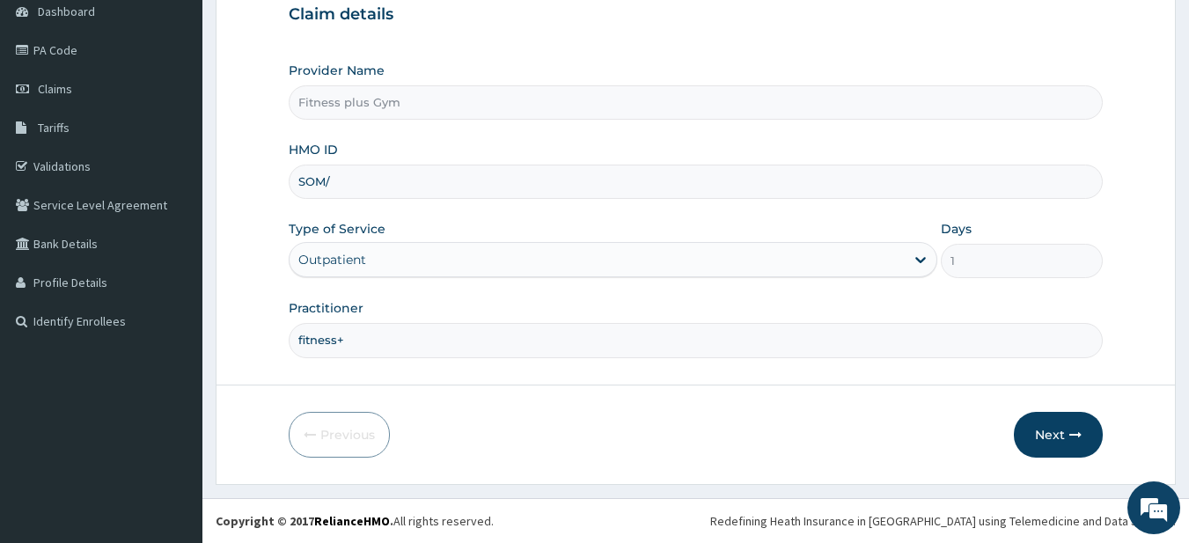
type input "SOM/10030/C"
click at [1066, 436] on button "Next" at bounding box center [1058, 435] width 89 height 46
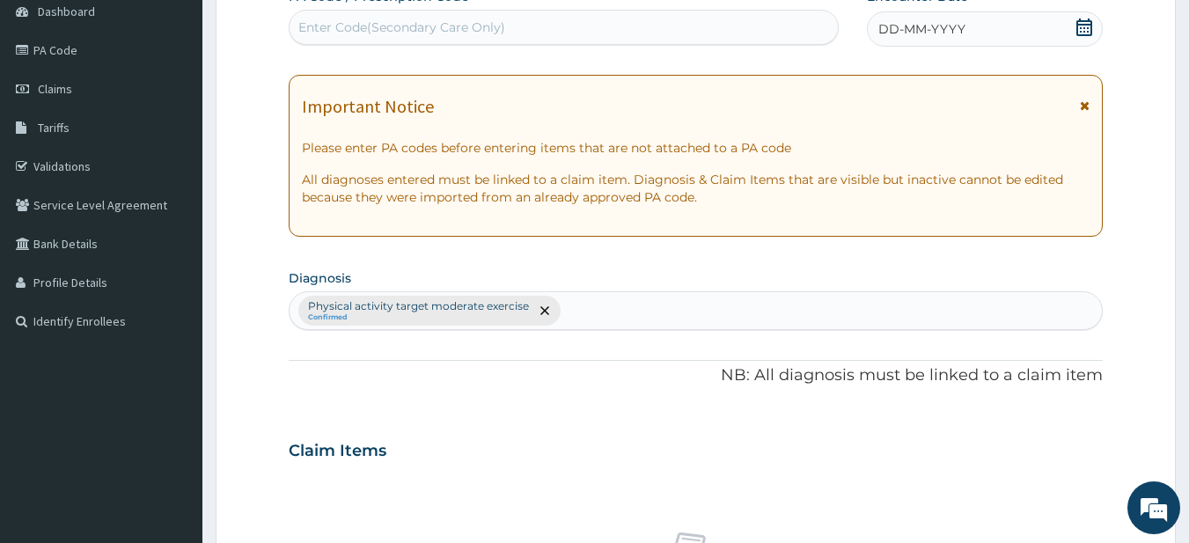
scroll to position [0, 0]
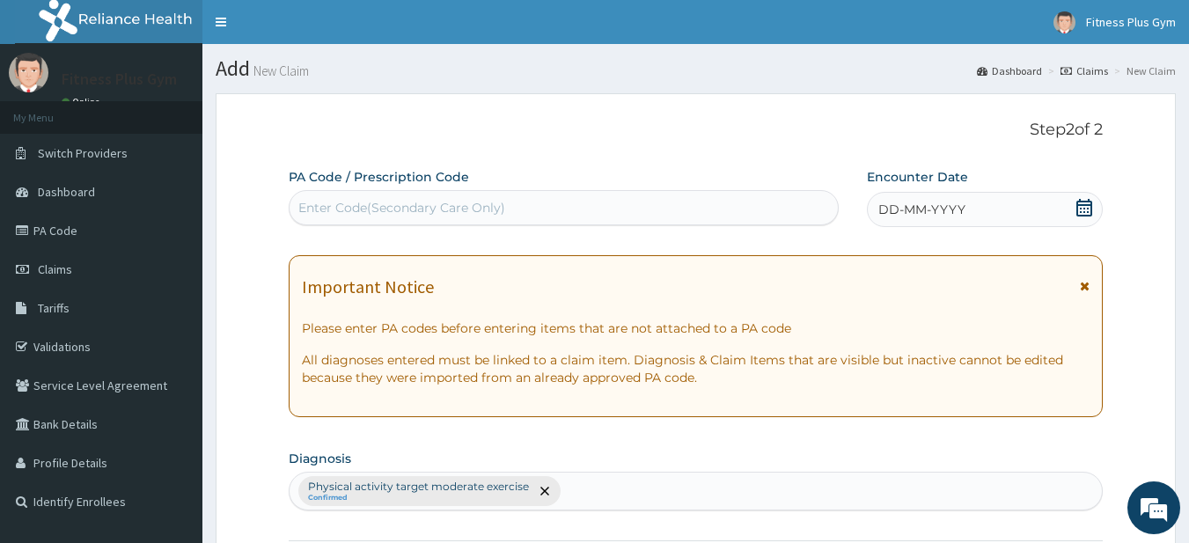
drag, startPoint x: 598, startPoint y: 191, endPoint x: 597, endPoint y: 208, distance: 16.7
click at [598, 195] on div "Enter Code(Secondary Care Only)" at bounding box center [564, 207] width 551 height 35
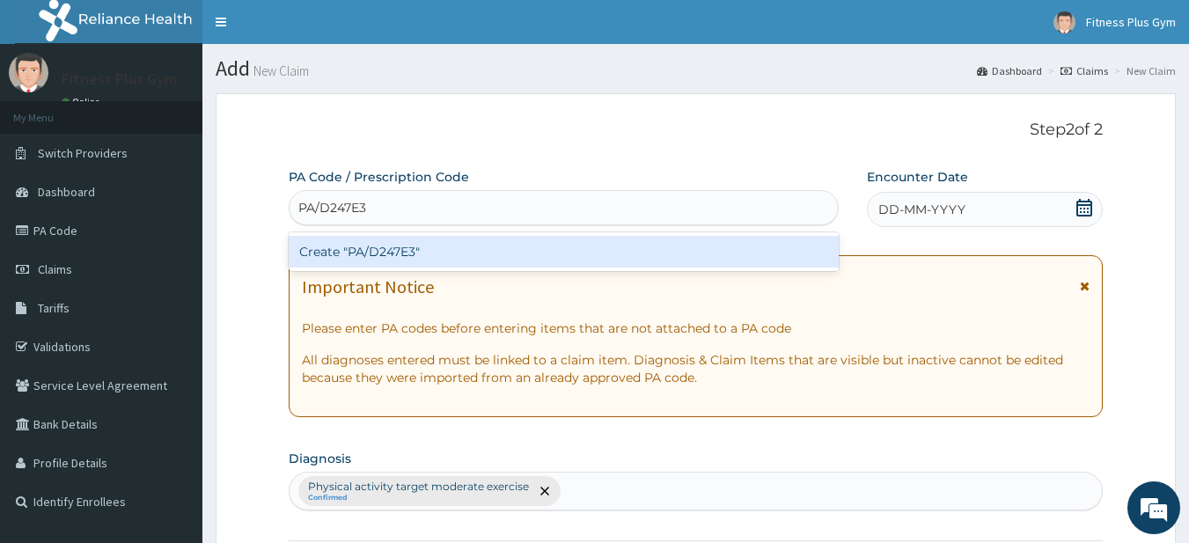
type input "PA/D247E3"
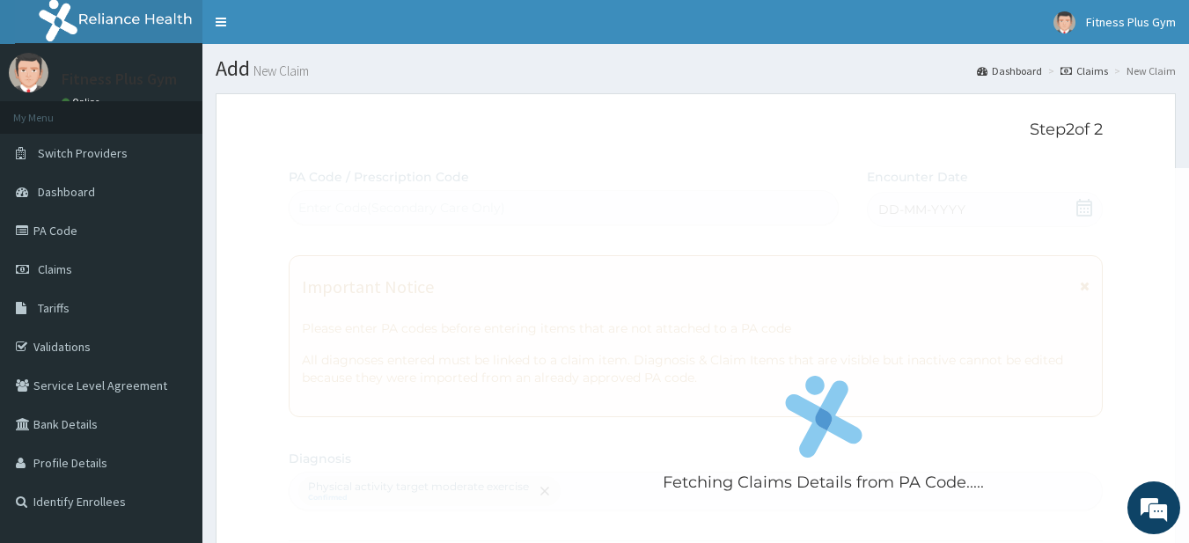
drag, startPoint x: 601, startPoint y: 254, endPoint x: 589, endPoint y: 205, distance: 50.8
click at [589, 205] on div "Fetching Claims Details from PA Code....." at bounding box center [824, 439] width 1070 height 543
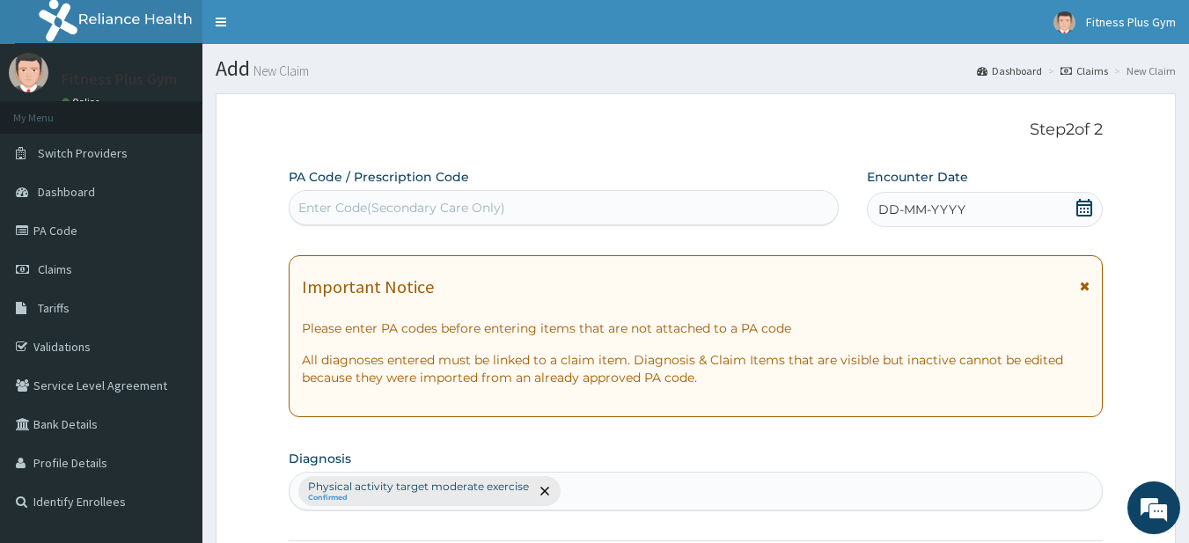
click at [590, 209] on div "Enter Code(Secondary Care Only)" at bounding box center [563, 208] width 549 height 28
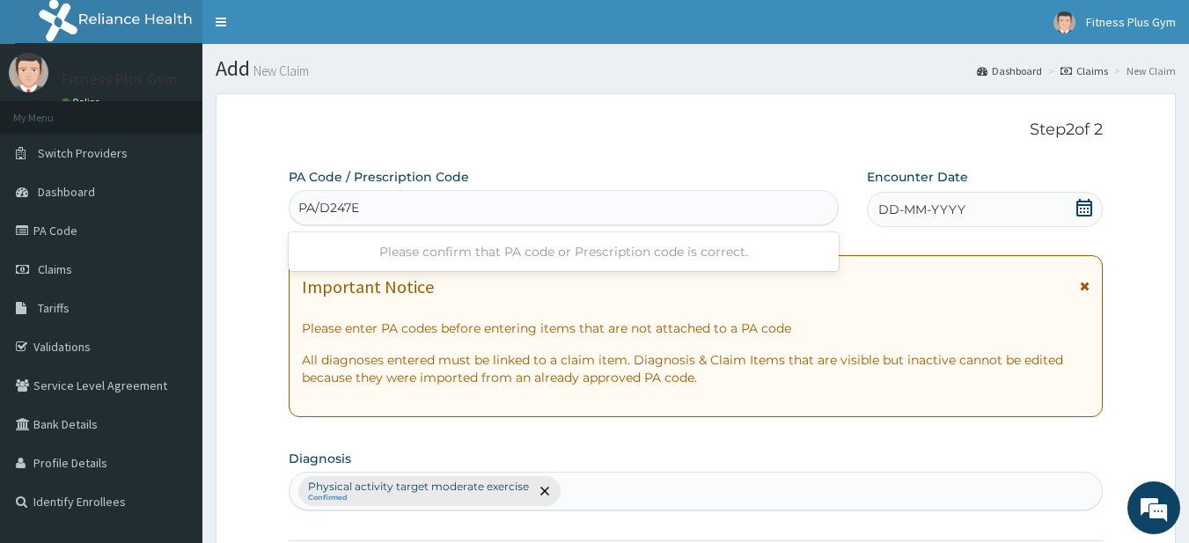
type input "PA/D247E3"
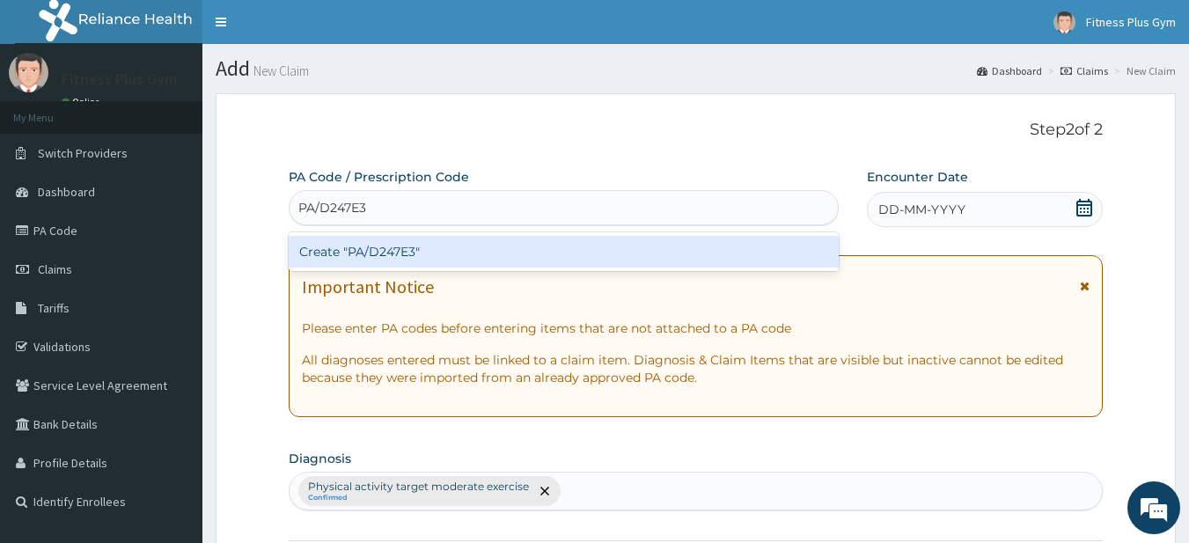
click at [614, 239] on div "Create "PA/D247E3"" at bounding box center [564, 252] width 551 height 32
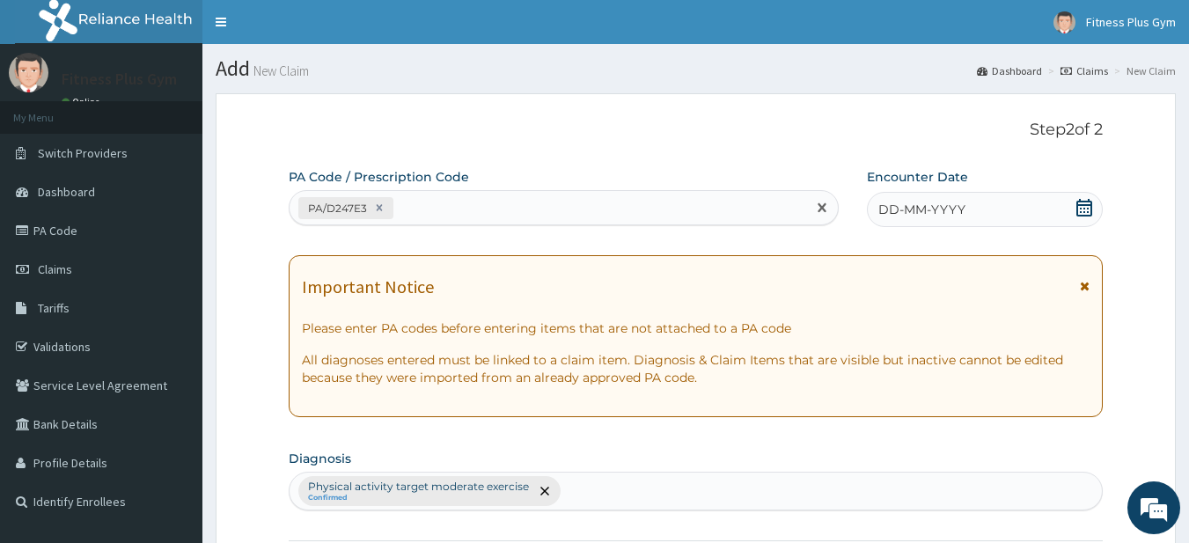
click at [934, 214] on span "DD-MM-YYYY" at bounding box center [921, 210] width 87 height 18
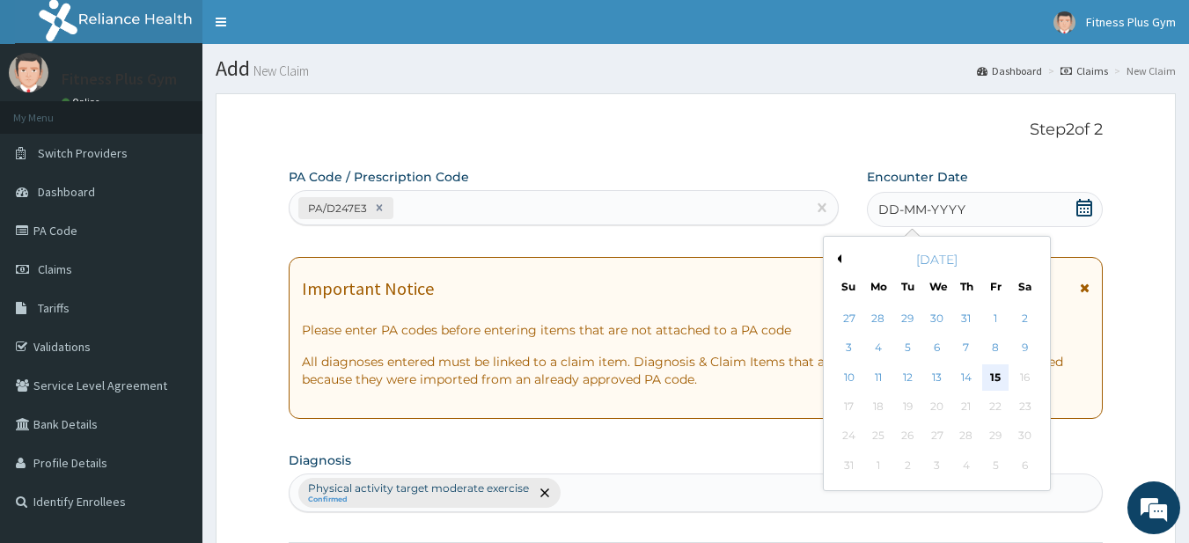
click at [995, 375] on div "15" at bounding box center [995, 377] width 26 height 26
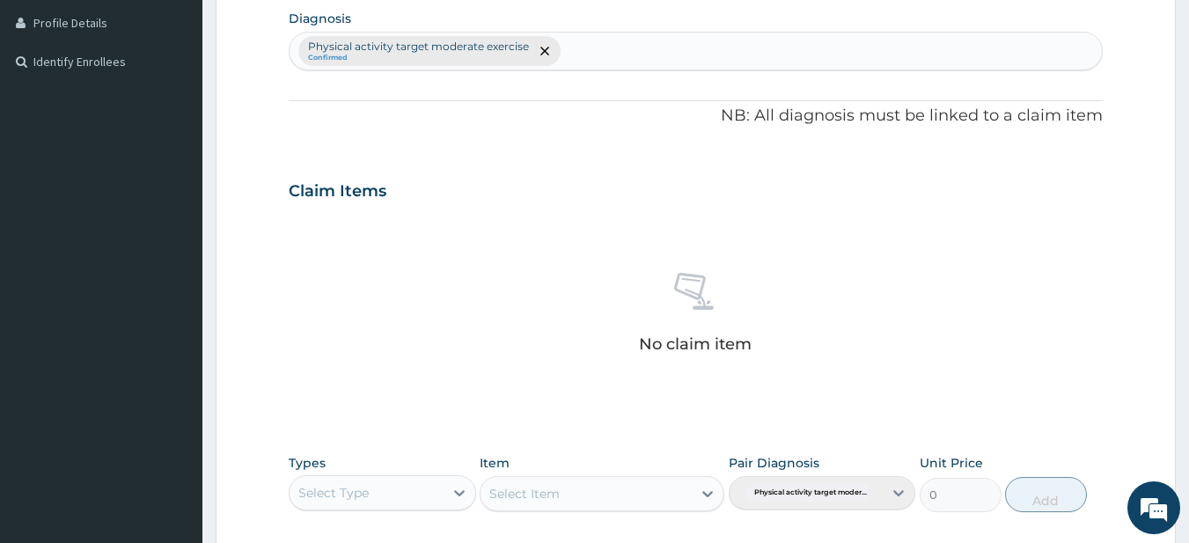
scroll to position [704, 0]
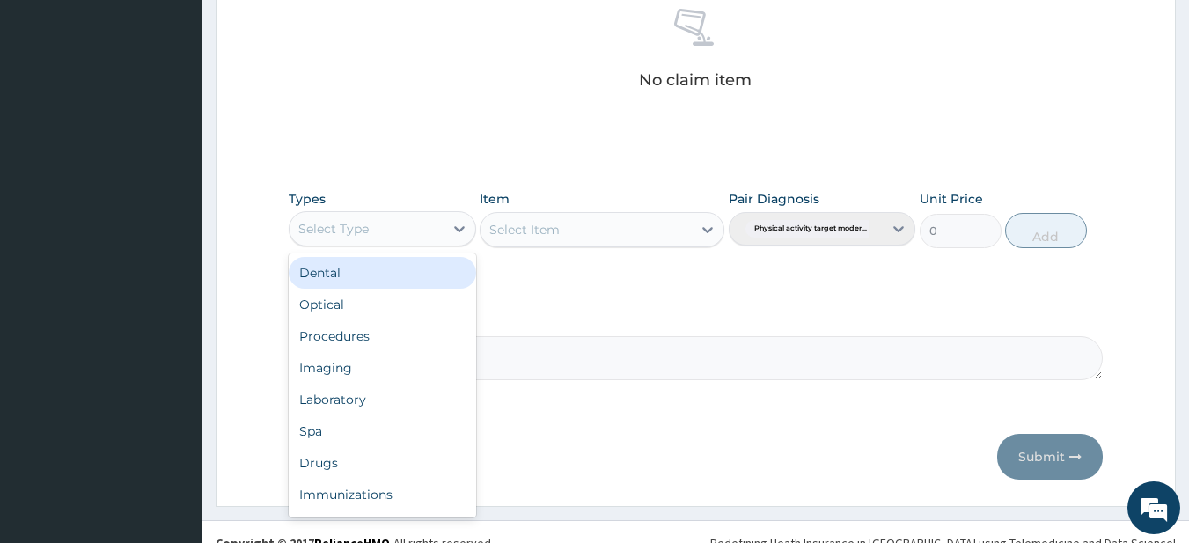
click at [371, 238] on div "Select Type" at bounding box center [366, 229] width 154 height 28
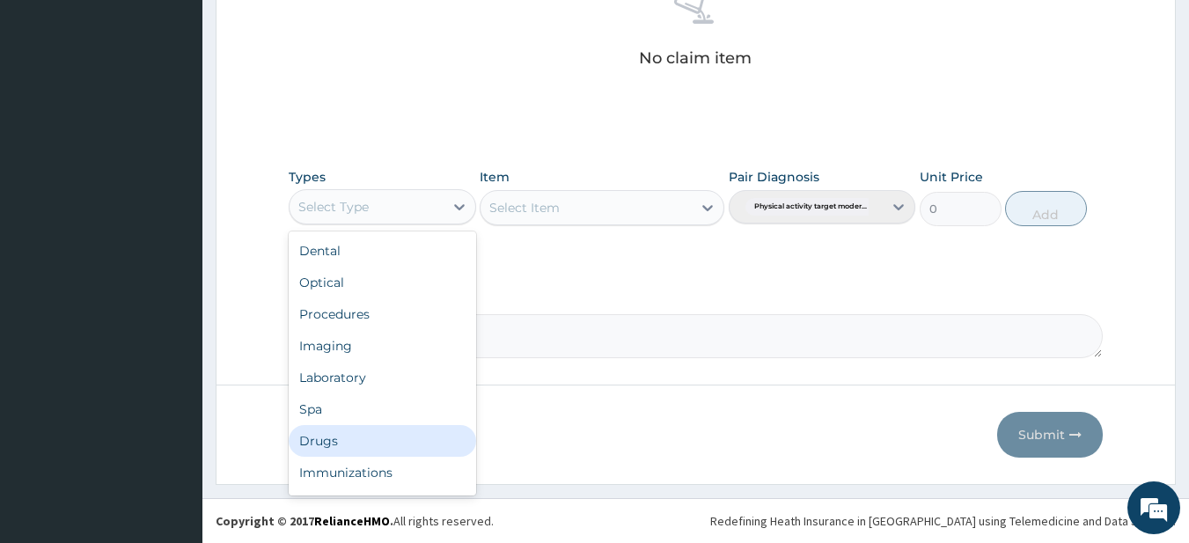
scroll to position [60, 0]
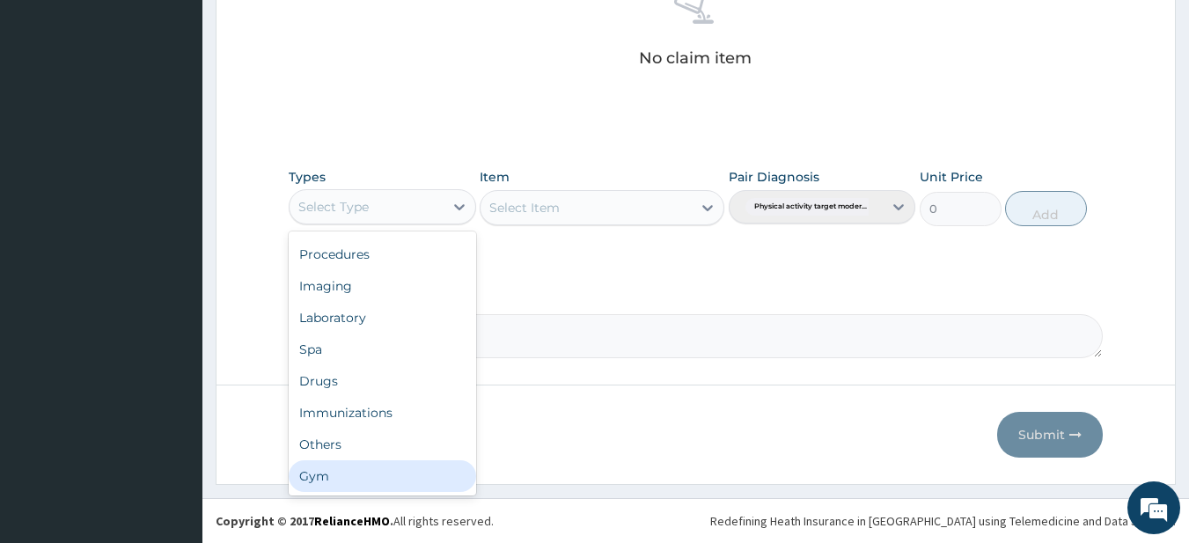
click at [390, 473] on div "Gym" at bounding box center [382, 476] width 187 height 32
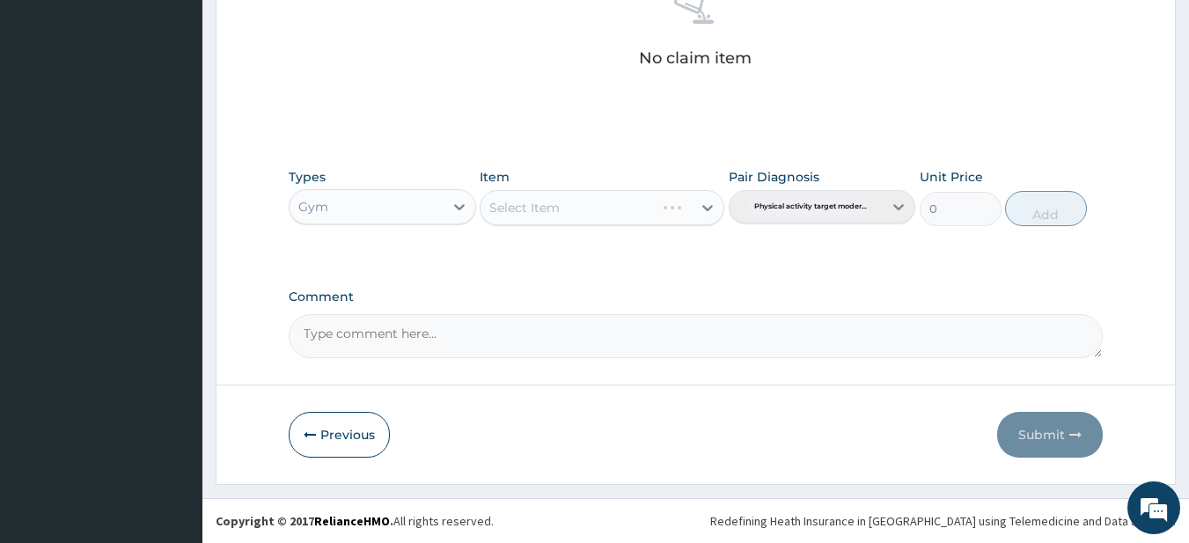
click at [606, 208] on div "Select Item" at bounding box center [602, 207] width 245 height 35
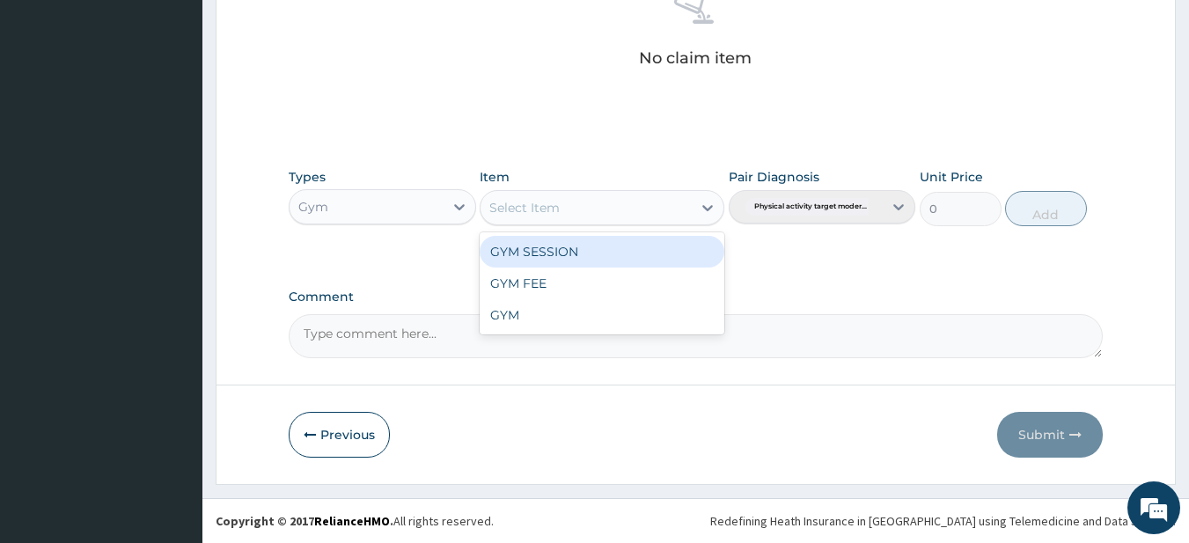
click at [604, 210] on div "Select Item" at bounding box center [585, 208] width 211 height 28
click at [604, 249] on div "GYM SESSION" at bounding box center [602, 252] width 245 height 32
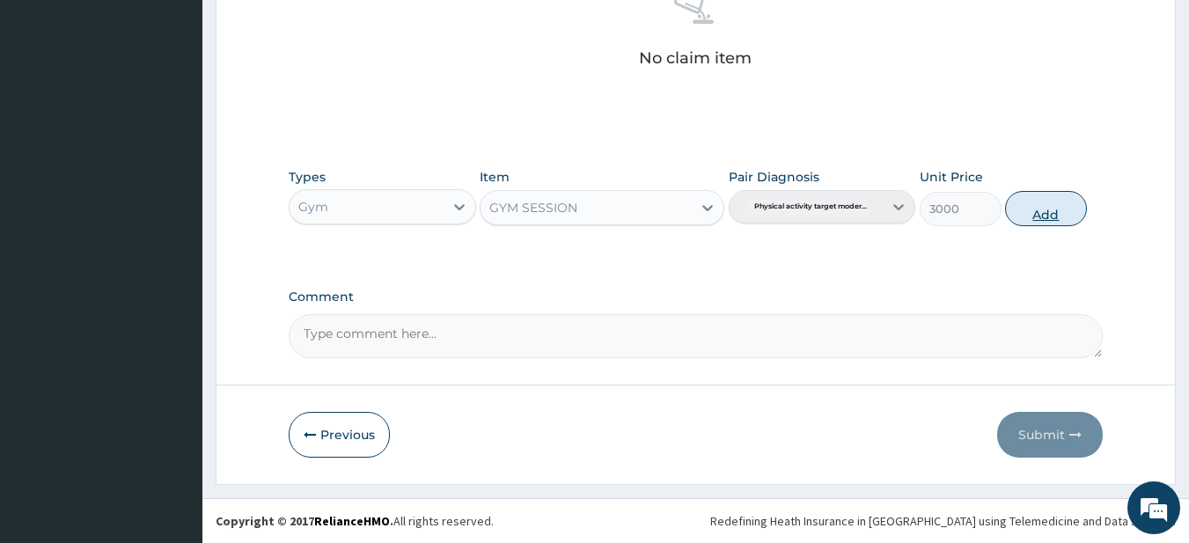
click at [1059, 210] on button "Add" at bounding box center [1046, 208] width 82 height 35
type input "0"
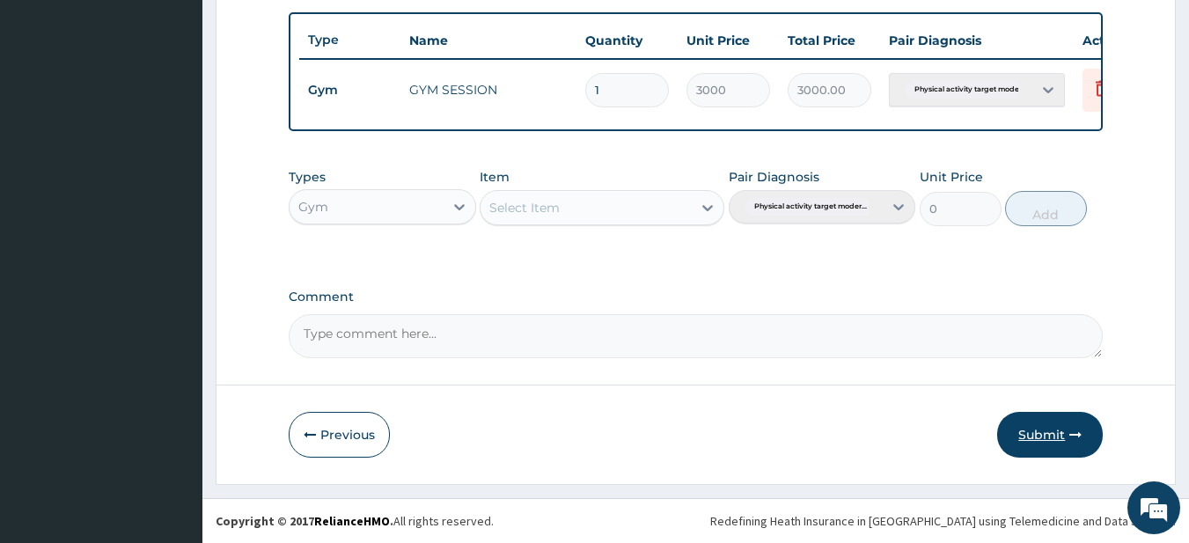
click at [1051, 445] on button "Submit" at bounding box center [1050, 435] width 106 height 46
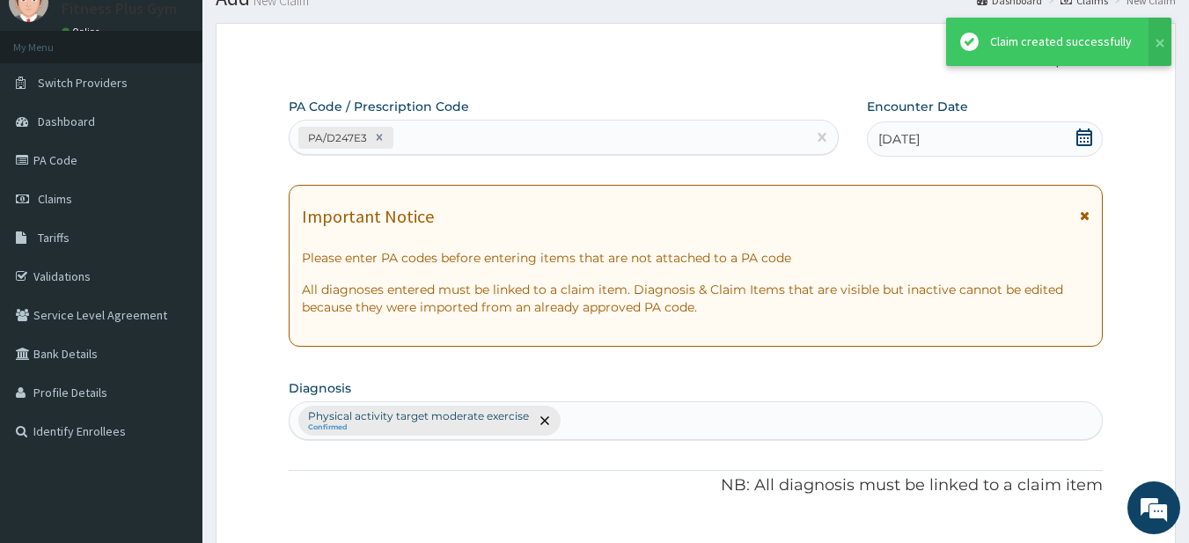
scroll to position [656, 0]
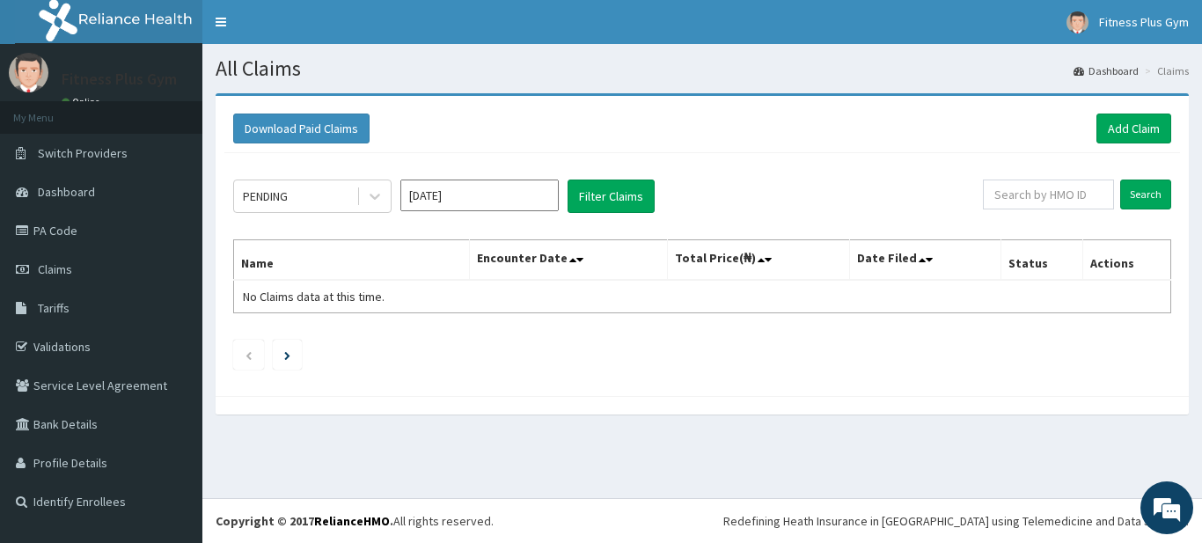
click at [582, 354] on div "PENDING [DATE] Filter Claims Search Name Encounter Date Total Price(₦) Date Fil…" at bounding box center [702, 270] width 956 height 234
click at [589, 315] on div "PENDING [DATE] Filter Claims Search Name Encounter Date Total Price(₦) Date Fil…" at bounding box center [702, 270] width 956 height 234
